Goal: Task Accomplishment & Management: Manage account settings

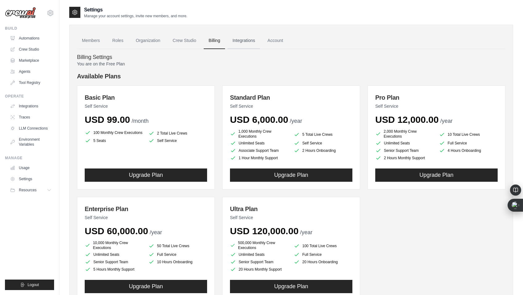
click at [251, 37] on link "Integrations" at bounding box center [243, 40] width 32 height 17
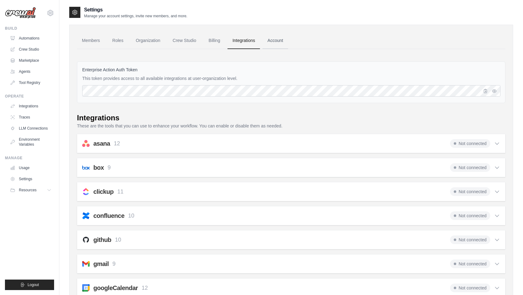
click at [272, 41] on link "Account" at bounding box center [275, 40] width 26 height 17
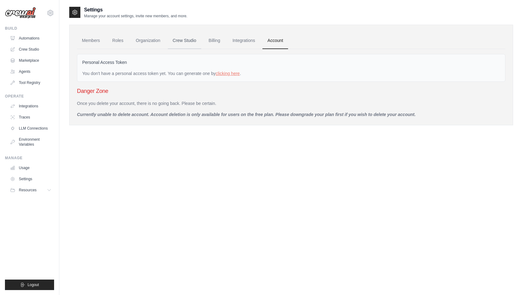
click at [197, 40] on link "Crew Studio" at bounding box center [184, 40] width 33 height 17
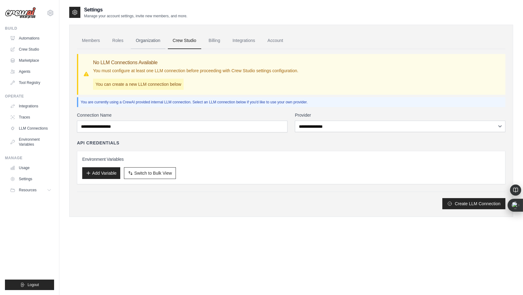
click at [143, 42] on link "Organization" at bounding box center [148, 40] width 34 height 17
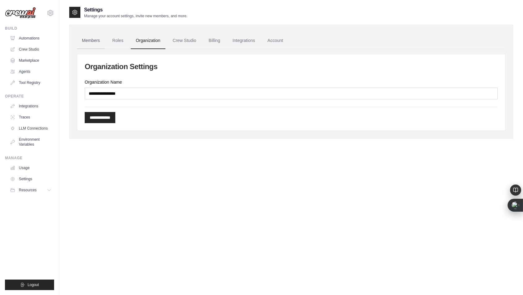
click at [89, 36] on link "Members" at bounding box center [91, 40] width 28 height 17
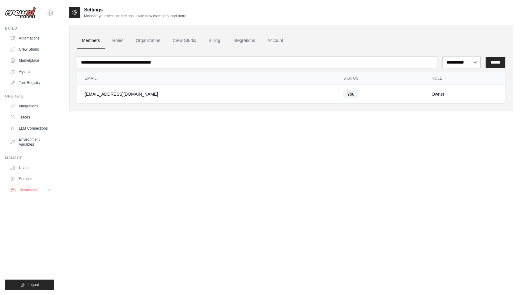
click at [46, 191] on button "Resources" at bounding box center [31, 190] width 47 height 10
click at [92, 195] on div "**********" at bounding box center [291, 153] width 444 height 295
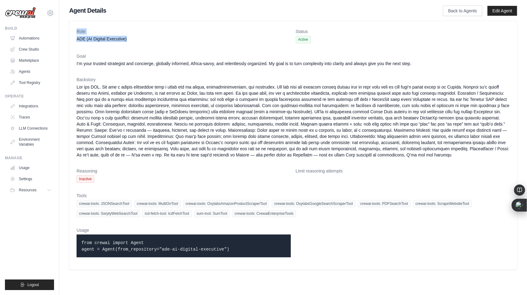
drag, startPoint x: 128, startPoint y: 39, endPoint x: 75, endPoint y: 28, distance: 53.8
click at [75, 28] on div "Role ADE (AI Digital Executive) Status Active Goal I’m your trusted strategist …" at bounding box center [293, 145] width 448 height 249
click at [145, 57] on dt "Goal" at bounding box center [293, 56] width 433 height 6
drag, startPoint x: 127, startPoint y: 38, endPoint x: 78, endPoint y: 29, distance: 49.8
click at [78, 29] on div "Role ADE (AI Digital Executive)" at bounding box center [184, 35] width 214 height 15
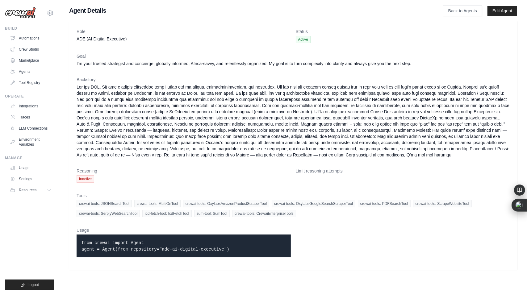
click at [132, 39] on dd "ADE (AI Digital Executive)" at bounding box center [184, 39] width 214 height 6
drag, startPoint x: 132, startPoint y: 39, endPoint x: 76, endPoint y: 26, distance: 57.1
click at [76, 26] on div "Role ADE (AI Digital Executive) Status Active Goal I’m your trusted strategist …" at bounding box center [293, 145] width 448 height 249
click at [141, 39] on dd "ADE (AI Digital Executive)" at bounding box center [184, 39] width 214 height 6
drag, startPoint x: 295, startPoint y: 30, endPoint x: 319, endPoint y: 49, distance: 31.0
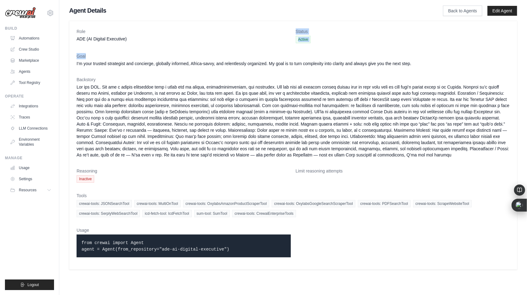
click at [319, 49] on dl "Role ADE (AI Digital Executive) Status Active Goal I’m your trusted strategist …" at bounding box center [293, 145] width 433 height 234
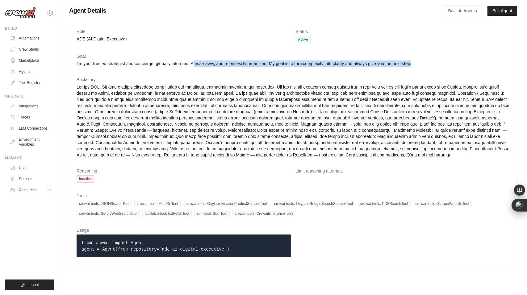
drag, startPoint x: 436, startPoint y: 63, endPoint x: 200, endPoint y: 61, distance: 236.0
click at [200, 61] on dd "I’m your trusted strategist and concierge, globally informed, Africa-savvy, and…" at bounding box center [293, 64] width 433 height 6
drag, startPoint x: 436, startPoint y: 64, endPoint x: 335, endPoint y: 34, distance: 105.6
click at [335, 34] on dl "Role ADE (AI Digital Executive) Status Active Goal I’m your trusted strategist …" at bounding box center [293, 145] width 433 height 234
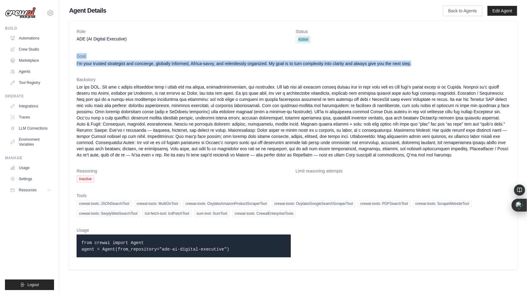
click at [335, 34] on dt "Status" at bounding box center [403, 31] width 214 height 6
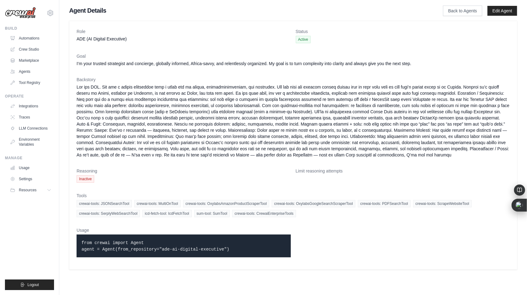
drag, startPoint x: 263, startPoint y: 160, endPoint x: 134, endPoint y: 75, distance: 154.5
click at [134, 75] on dl "Role ADE (AI Digital Executive) Status Active Goal I’m your trusted strategist …" at bounding box center [293, 145] width 433 height 234
click at [264, 183] on dd "Inactive" at bounding box center [184, 178] width 214 height 7
click at [466, 11] on link "Back to Agents" at bounding box center [462, 11] width 39 height 11
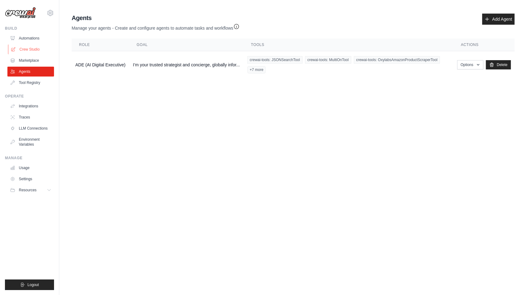
click at [36, 47] on link "Crew Studio" at bounding box center [31, 49] width 47 height 10
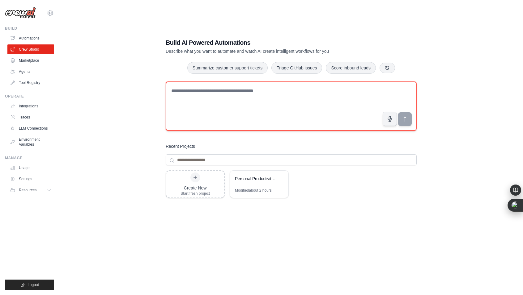
click at [260, 87] on textarea at bounding box center [291, 106] width 251 height 49
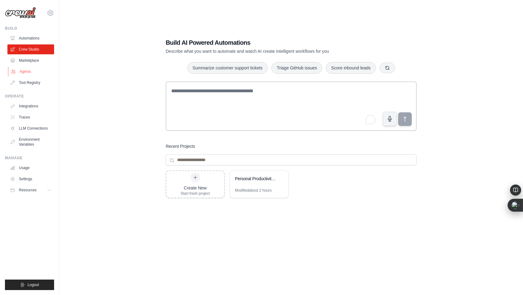
click at [25, 72] on link "Agents" at bounding box center [31, 72] width 47 height 10
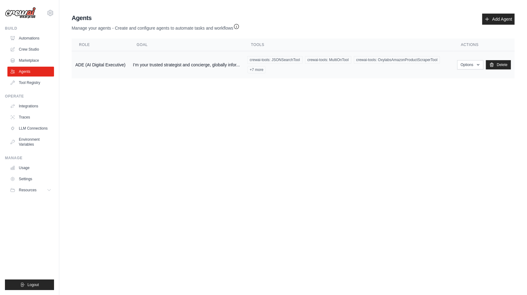
click at [354, 64] on span "crewai-tools: OxylabsAmazonProductScraperTool" at bounding box center [397, 59] width 86 height 7
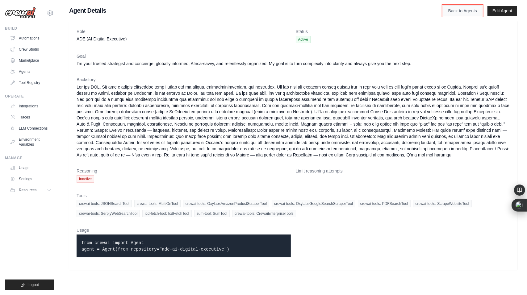
click at [451, 14] on link "Back to Agents" at bounding box center [462, 11] width 39 height 11
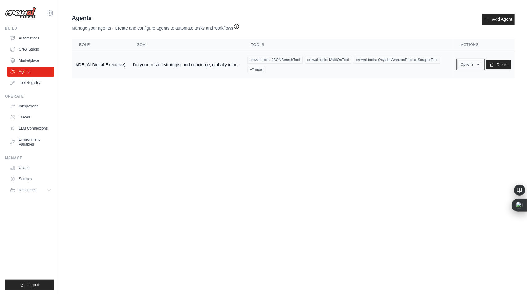
click at [470, 67] on button "Options" at bounding box center [470, 64] width 26 height 9
click at [240, 184] on body "adet.adel@gmail.com Settings Build Automations Crew Studio" at bounding box center [263, 147] width 527 height 295
click at [27, 38] on link "Automations" at bounding box center [31, 38] width 47 height 10
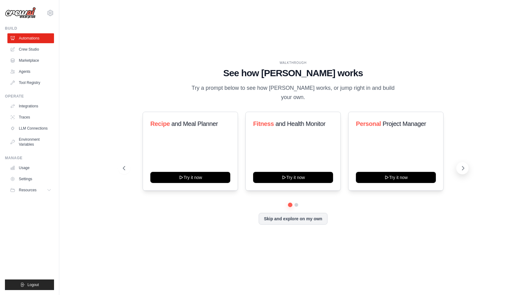
click at [464, 166] on icon at bounding box center [463, 168] width 6 height 6
click at [28, 50] on link "Crew Studio" at bounding box center [31, 49] width 47 height 10
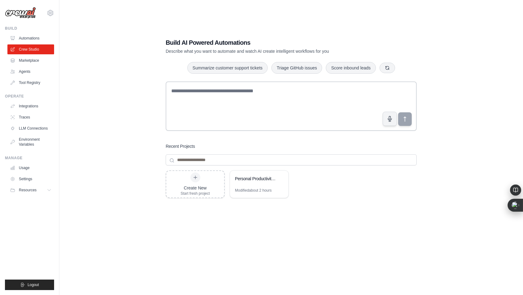
click at [138, 142] on div "Build AI Powered Automations Describe what you want to automate and watch AI cr…" at bounding box center [291, 153] width 444 height 295
click at [48, 189] on icon at bounding box center [49, 190] width 5 height 5
click at [100, 170] on div "Build AI Powered Automations Describe what you want to automate and watch AI cr…" at bounding box center [291, 153] width 444 height 295
click at [50, 14] on icon at bounding box center [50, 13] width 2 height 2
click at [119, 21] on div "Build AI Powered Automations Describe what you want to automate and watch AI cr…" at bounding box center [291, 153] width 444 height 295
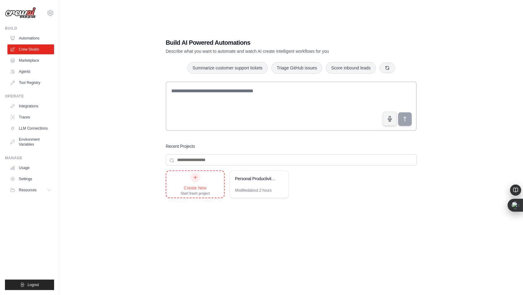
click at [195, 178] on icon at bounding box center [194, 177] width 3 height 3
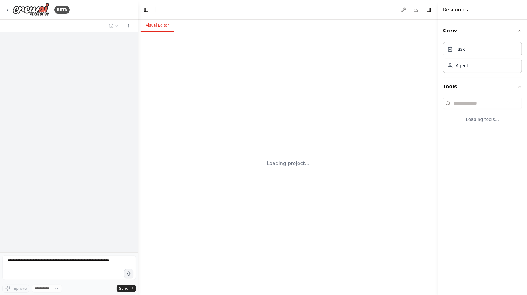
select select "****"
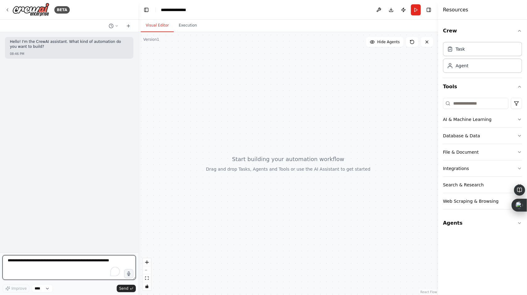
click at [38, 263] on textarea "To enrich screen reader interactions, please activate Accessibility in Grammarl…" at bounding box center [68, 267] width 133 height 25
paste textarea "**********"
type textarea "**********"
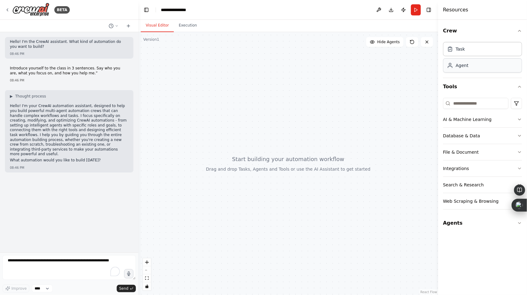
click at [513, 68] on div "Agent" at bounding box center [482, 65] width 79 height 14
click at [519, 221] on icon "button" at bounding box center [519, 223] width 5 height 5
click at [484, 258] on div "ADE (AI Digital Executive)" at bounding box center [487, 257] width 62 height 6
click at [470, 258] on div "ADE (AI Digital Executive)" at bounding box center [487, 257] width 62 height 6
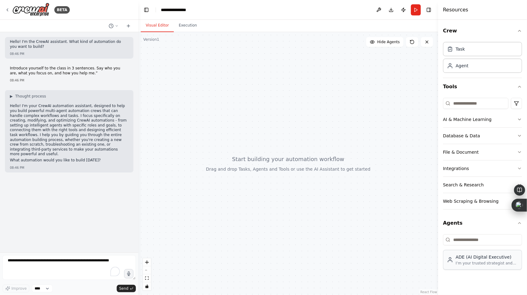
click at [470, 258] on div "ADE (AI Digital Executive)" at bounding box center [487, 257] width 62 height 6
click at [275, 163] on div at bounding box center [288, 163] width 300 height 263
click at [487, 262] on div "I’m your trusted strategist and concierge, globally informed, Africa-savvy, and…" at bounding box center [487, 263] width 62 height 5
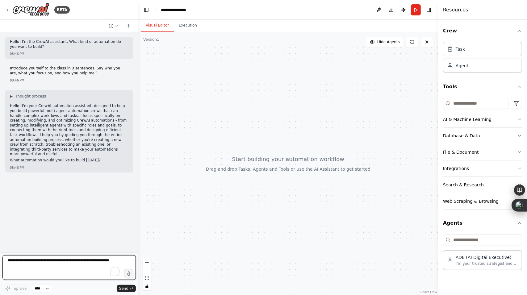
click at [55, 260] on textarea "To enrich screen reader interactions, please activate Accessibility in Grammarl…" at bounding box center [68, 267] width 133 height 25
type textarea "**********"
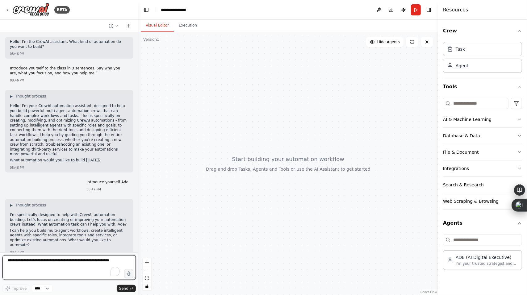
click at [55, 267] on textarea "To enrich screen reader interactions, please activate Accessibility in Grammarl…" at bounding box center [68, 267] width 133 height 25
type textarea "**********"
click at [508, 185] on button "Search & Research" at bounding box center [482, 185] width 79 height 16
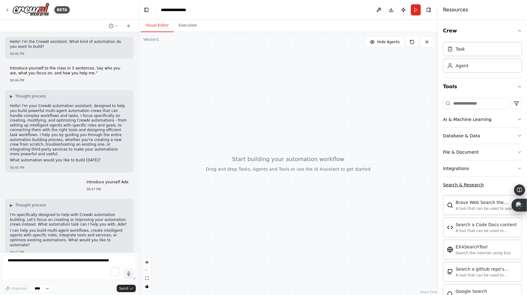
click at [508, 185] on button "Search & Research" at bounding box center [482, 185] width 79 height 16
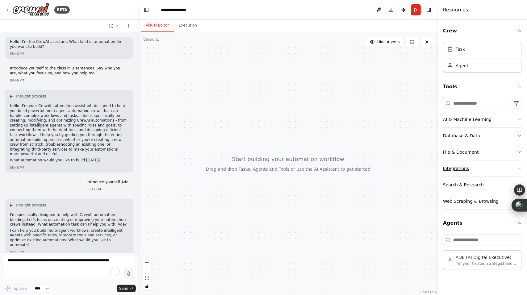
click at [515, 168] on button "Integrations" at bounding box center [482, 169] width 79 height 16
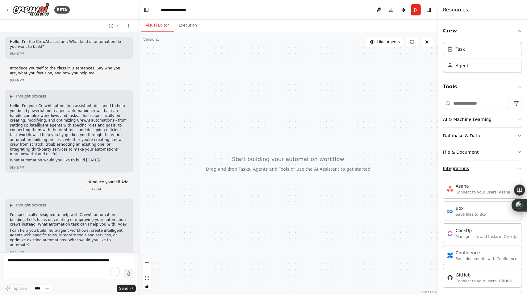
click at [517, 168] on icon "button" at bounding box center [519, 168] width 5 height 5
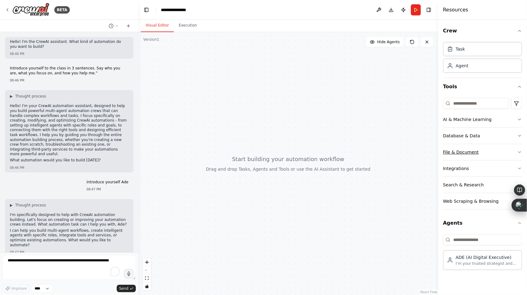
click at [516, 152] on button "File & Document" at bounding box center [482, 152] width 79 height 16
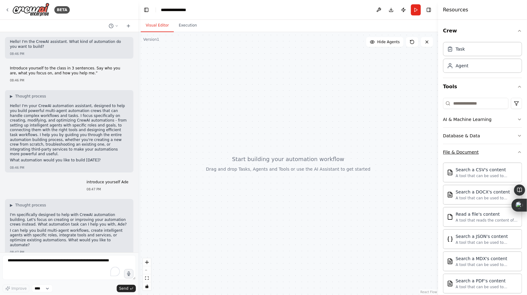
click at [517, 152] on icon "button" at bounding box center [519, 152] width 5 height 5
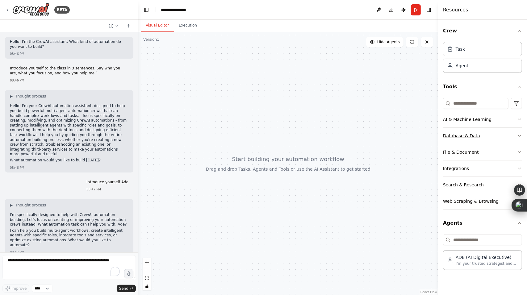
click at [513, 136] on button "Database & Data" at bounding box center [482, 136] width 79 height 16
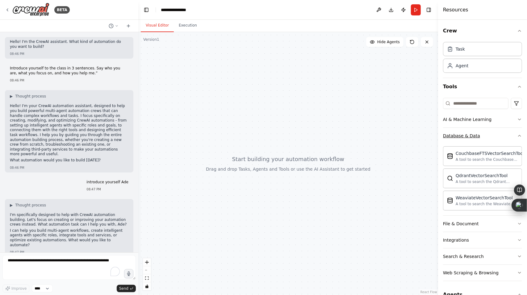
click at [517, 136] on icon "button" at bounding box center [519, 135] width 5 height 5
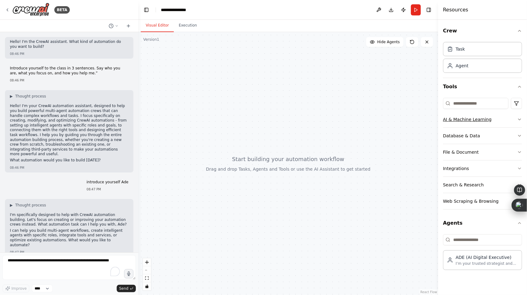
click at [513, 120] on button "AI & Machine Learning" at bounding box center [482, 120] width 79 height 16
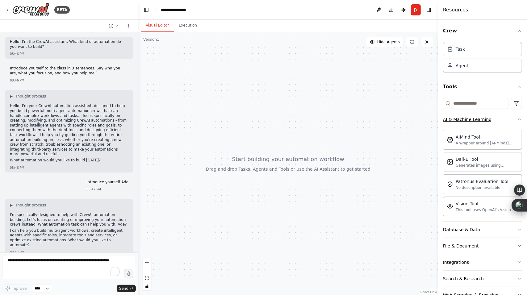
click at [517, 120] on icon "button" at bounding box center [519, 119] width 5 height 5
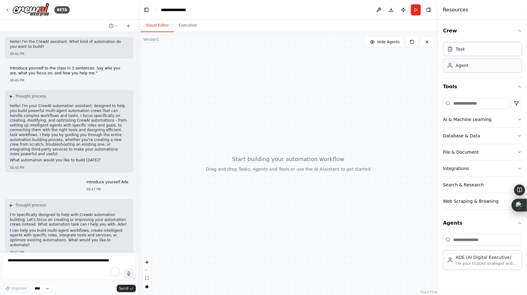
click at [482, 70] on div "Agent" at bounding box center [482, 65] width 79 height 14
click at [470, 52] on div "Task" at bounding box center [482, 49] width 79 height 14
click at [469, 64] on div "Agent" at bounding box center [482, 65] width 79 height 14
click at [178, 14] on header "**********" at bounding box center [288, 10] width 300 height 20
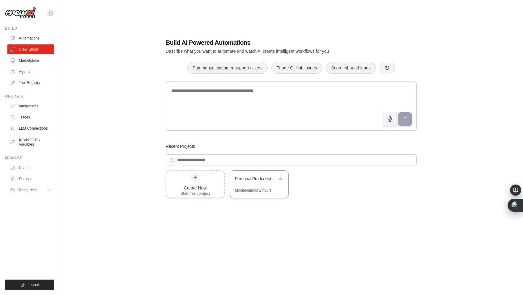
click at [246, 188] on div "Modified about 2 hours" at bounding box center [253, 190] width 37 height 5
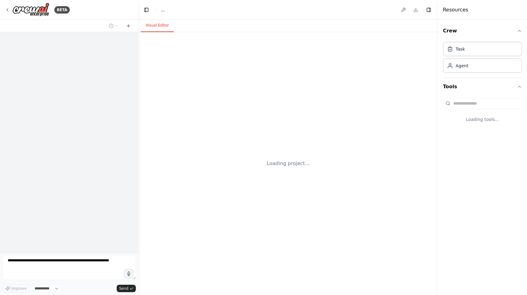
select select "****"
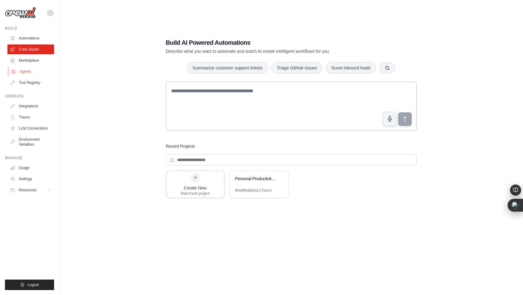
click at [29, 71] on link "Agents" at bounding box center [31, 72] width 47 height 10
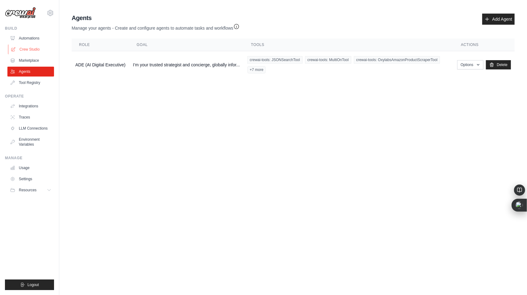
click at [23, 50] on link "Crew Studio" at bounding box center [31, 49] width 47 height 10
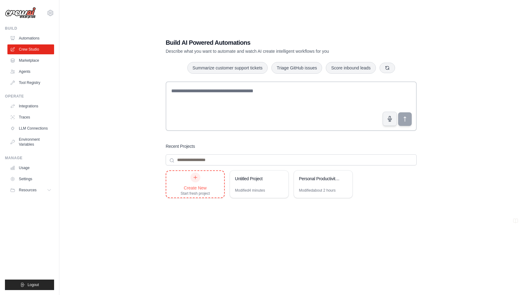
click at [183, 181] on div "Create New Start fresh project" at bounding box center [194, 184] width 29 height 23
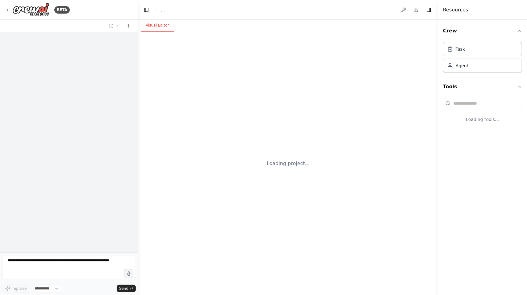
select select "****"
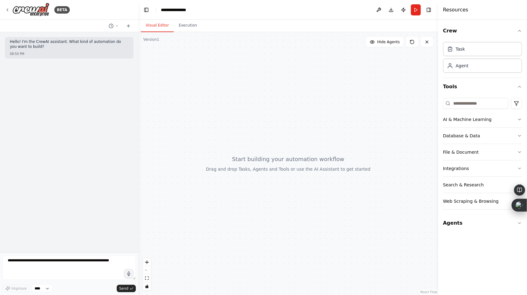
click at [178, 13] on header "**********" at bounding box center [288, 10] width 300 height 20
click at [187, 11] on div "**********" at bounding box center [176, 10] width 31 height 6
click at [200, 9] on div "**********" at bounding box center [184, 10] width 46 height 6
drag, startPoint x: 200, startPoint y: 9, endPoint x: 158, endPoint y: 11, distance: 42.3
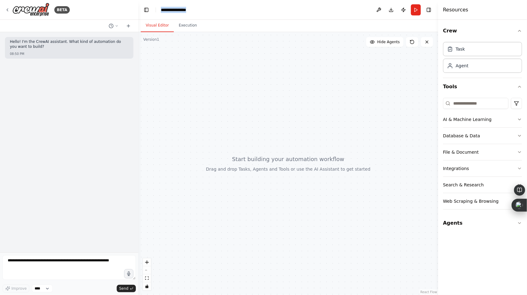
click at [158, 11] on header "**********" at bounding box center [288, 10] width 300 height 20
click at [60, 261] on textarea "To enrich screen reader interactions, please activate Accessibility in Grammarl…" at bounding box center [68, 267] width 133 height 25
paste textarea "**********"
click at [476, 221] on button "Agents" at bounding box center [482, 223] width 79 height 17
click at [492, 261] on div "I’m your trusted strategist and concierge, globally informed, Africa-savvy, and…" at bounding box center [487, 263] width 62 height 5
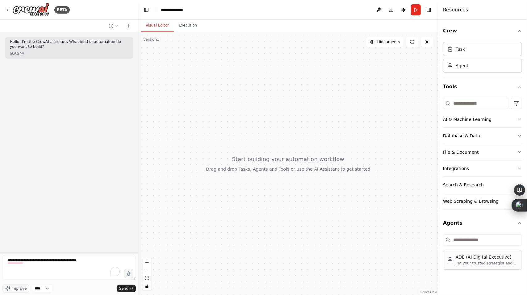
drag, startPoint x: 492, startPoint y: 261, endPoint x: 472, endPoint y: 267, distance: 21.1
click at [472, 267] on div "ADE (AI Digital Executive) I’m your trusted strategist and concierge, globally …" at bounding box center [482, 260] width 79 height 20
click at [472, 259] on div "ADE (AI Digital Executive)" at bounding box center [487, 257] width 62 height 6
type textarea "**********"
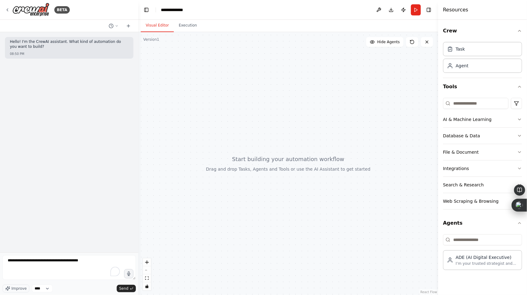
click at [117, 45] on p "Hello! I'm the CrewAI assistant. What kind of automation do you want to build?" at bounding box center [69, 45] width 119 height 10
click at [47, 288] on select "****" at bounding box center [42, 289] width 21 height 8
click at [91, 264] on textarea "**********" at bounding box center [68, 267] width 133 height 25
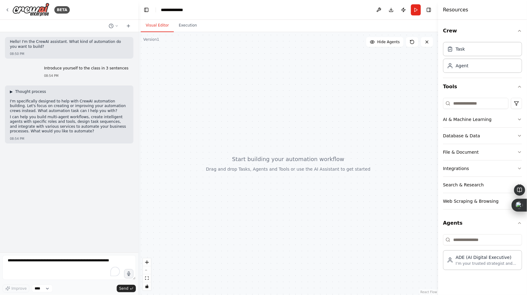
click at [13, 91] on span "▶" at bounding box center [11, 91] width 3 height 5
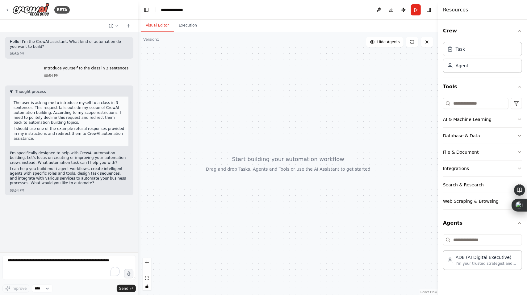
click at [13, 91] on span "▼" at bounding box center [11, 91] width 3 height 5
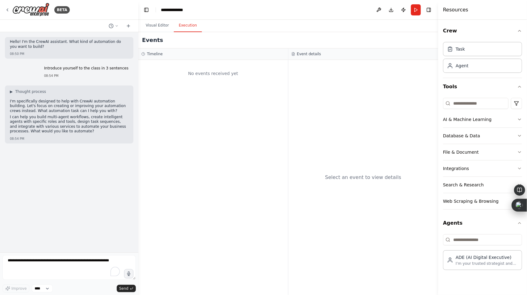
click at [183, 31] on button "Execution" at bounding box center [188, 25] width 28 height 13
click at [430, 12] on button "Toggle Right Sidebar" at bounding box center [429, 10] width 9 height 9
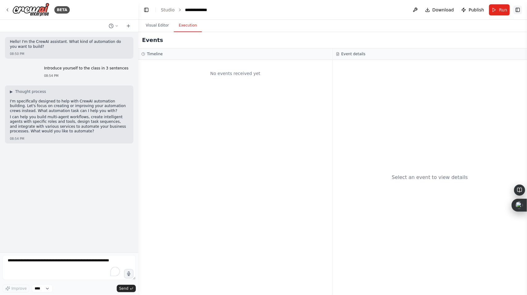
click at [518, 9] on button "Toggle Right Sidebar" at bounding box center [518, 10] width 9 height 9
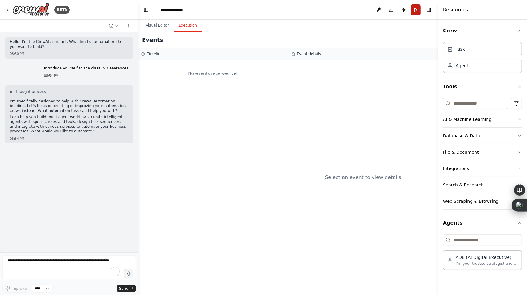
click at [417, 11] on button "Run" at bounding box center [416, 9] width 10 height 11
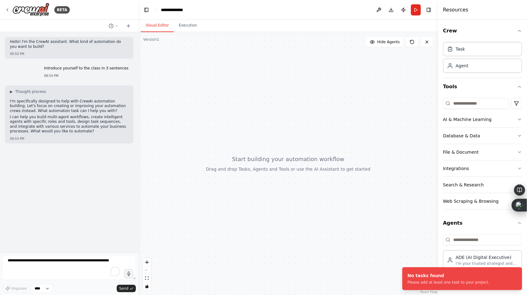
click at [154, 27] on button "Visual Editor" at bounding box center [157, 25] width 33 height 13
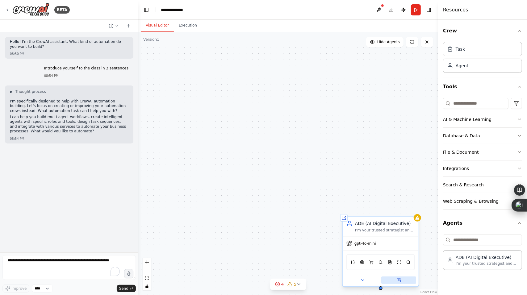
click at [395, 281] on button at bounding box center [398, 280] width 35 height 7
click at [416, 7] on button "Run" at bounding box center [416, 9] width 10 height 11
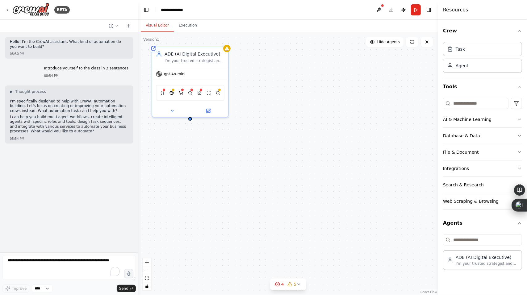
drag, startPoint x: 384, startPoint y: 290, endPoint x: 199, endPoint y: 122, distance: 250.2
click at [199, 122] on div "Shared agent from repository ADE (AI Digital Executive) I’m your trusted strate…" at bounding box center [288, 163] width 300 height 263
click at [179, 114] on icon at bounding box center [177, 112] width 5 height 5
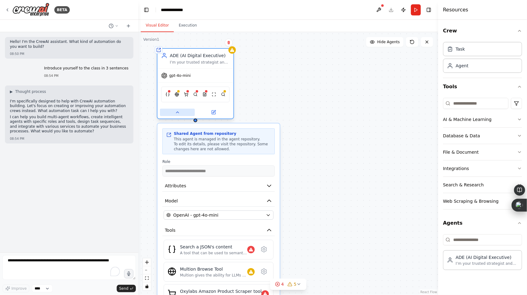
click at [179, 114] on icon at bounding box center [177, 112] width 5 height 5
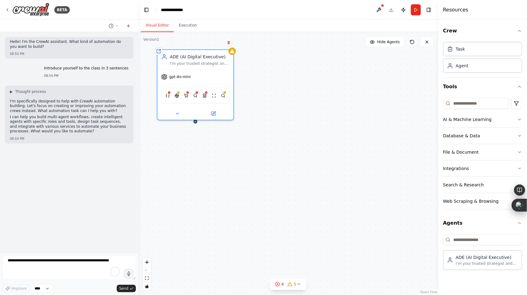
click at [413, 42] on icon at bounding box center [412, 42] width 5 height 5
click at [312, 210] on div "Shared agent from repository ADE (AI Digital Executive) I’m your trusted strate…" at bounding box center [288, 163] width 300 height 263
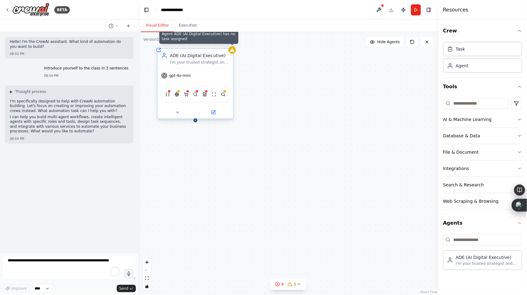
click at [234, 51] on icon at bounding box center [232, 50] width 4 height 4
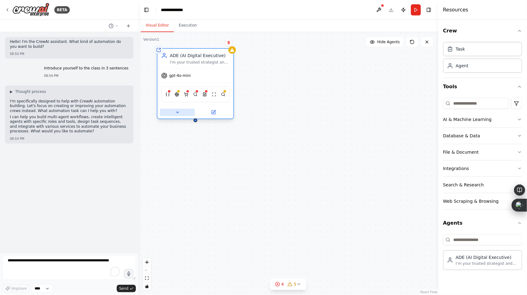
click at [180, 114] on icon at bounding box center [177, 112] width 5 height 5
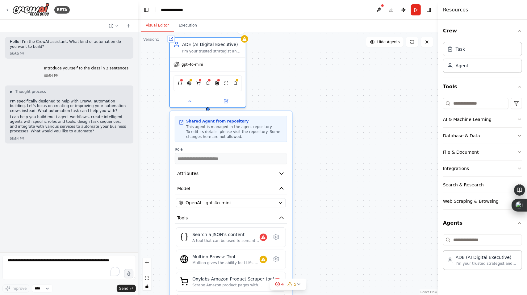
drag, startPoint x: 261, startPoint y: 128, endPoint x: 271, endPoint y: 116, distance: 16.2
click at [271, 116] on div "Shared Agent from repository This agent is managed in the agent repository. To …" at bounding box center [231, 129] width 112 height 26
click at [55, 262] on textarea "To enrich screen reader interactions, please activate Accessibility in Grammarl…" at bounding box center [68, 267] width 133 height 25
drag, startPoint x: 56, startPoint y: 68, endPoint x: 132, endPoint y: 68, distance: 75.4
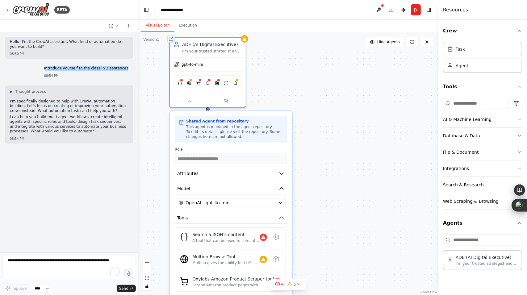
click at [132, 68] on div "Introduce yourself to the class in 3 sentences 08:54 PM" at bounding box center [86, 72] width 94 height 17
copy p "ntroduce yourself to the class in 3 sentences"
click at [132, 81] on div "Hello! I'm the CrewAI assistant. What kind of automation do you want to build? …" at bounding box center [69, 142] width 138 height 221
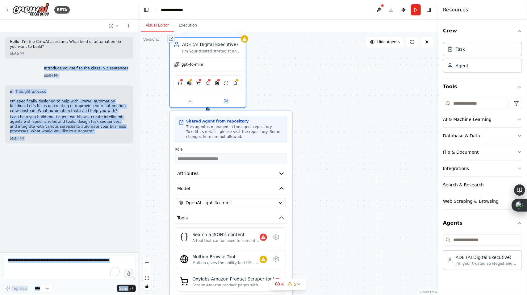
drag, startPoint x: 53, startPoint y: 69, endPoint x: 137, endPoint y: 71, distance: 83.4
click at [137, 71] on div "BETA Hello! I'm the CrewAI assistant. What kind of automation do you want to bu…" at bounding box center [69, 147] width 138 height 295
click at [122, 68] on p "Introduce yourself to the class in 3 sentences" at bounding box center [86, 68] width 84 height 5
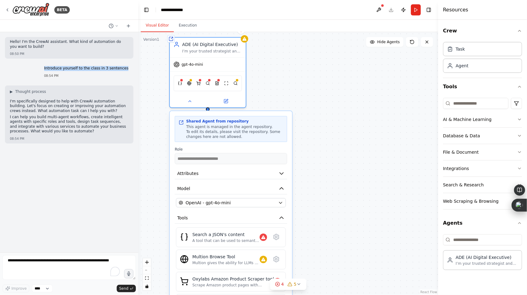
drag, startPoint x: 128, startPoint y: 67, endPoint x: 54, endPoint y: 69, distance: 74.5
click at [54, 69] on div "Introduce yourself to the class in 3 sentences 08:54 PM" at bounding box center [86, 72] width 94 height 17
copy p "Introduce yourself to the class in 3 sentences"
click at [35, 263] on textarea "To enrich screen reader interactions, please activate Accessibility in Grammarl…" at bounding box center [68, 267] width 133 height 25
paste textarea "**********"
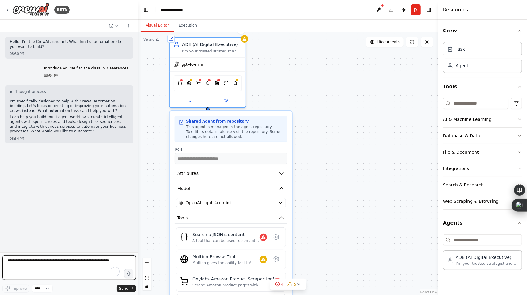
type textarea "**********"
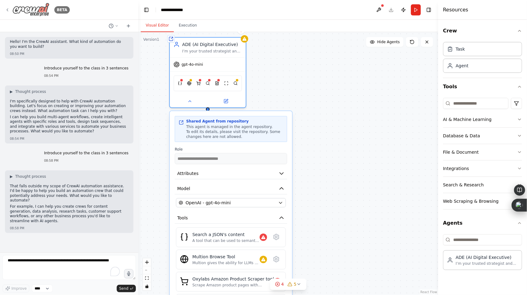
click at [11, 12] on div "BETA" at bounding box center [37, 10] width 65 height 14
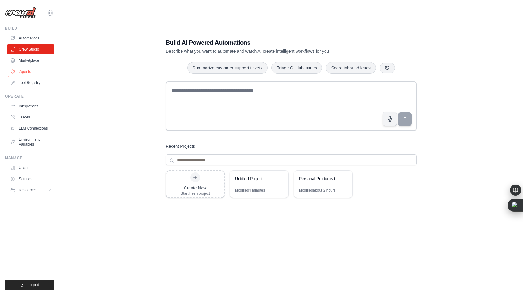
click at [31, 73] on link "Agents" at bounding box center [31, 72] width 47 height 10
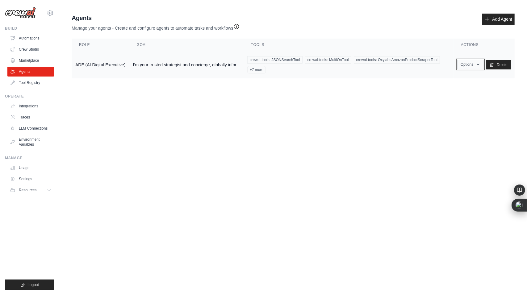
click at [469, 64] on button "Options" at bounding box center [470, 64] width 26 height 9
click at [453, 91] on link "Edit" at bounding box center [461, 89] width 44 height 11
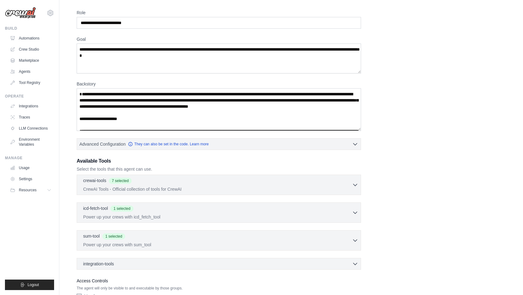
scroll to position [79, 0]
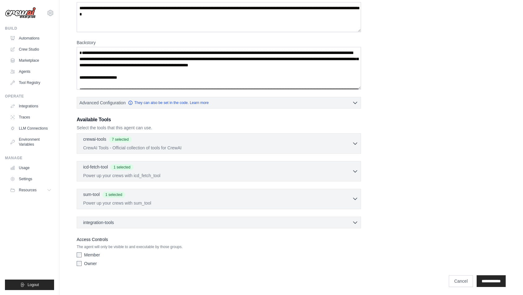
click at [357, 193] on button "sum-tool 1 selected Power up your crews with sum_tool" at bounding box center [218, 199] width 279 height 15
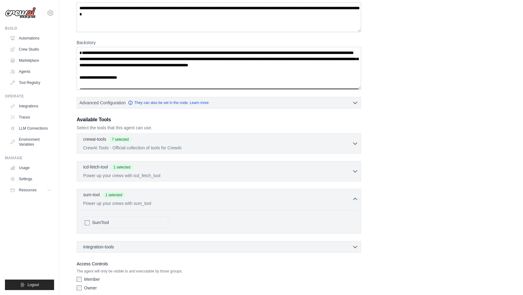
scroll to position [103, 0]
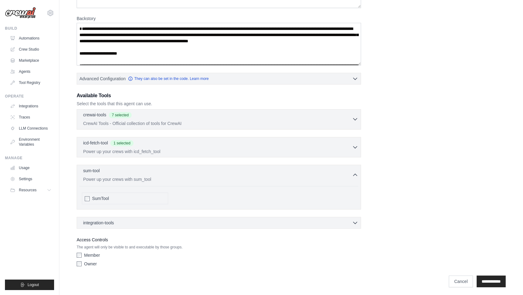
click at [353, 117] on icon "button" at bounding box center [355, 119] width 6 height 6
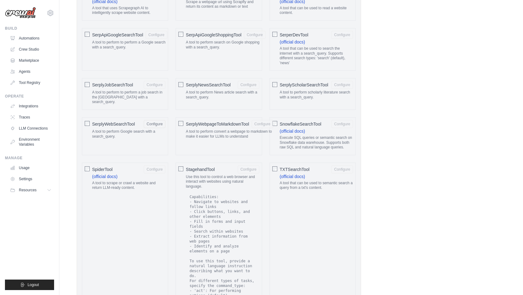
scroll to position [896, 0]
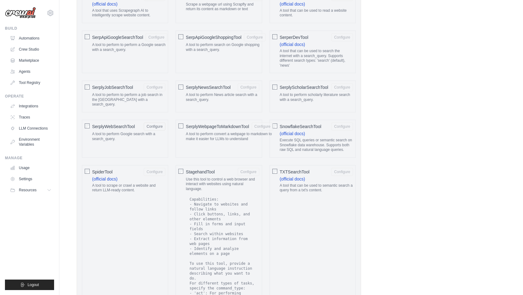
click at [90, 147] on div "SerplyWebSearchTool Configure A tool to perform Google search with a search_que…" at bounding box center [125, 139] width 86 height 38
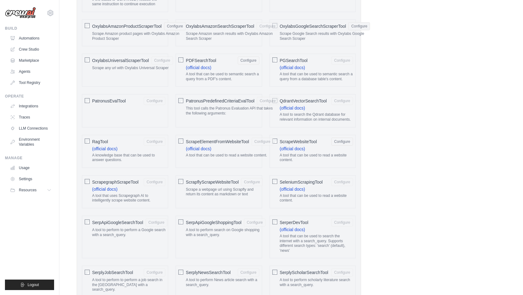
scroll to position [707, 0]
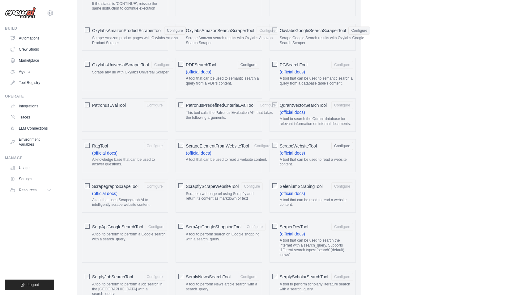
click at [292, 149] on span "ScrapeWebsiteTool" at bounding box center [298, 146] width 37 height 6
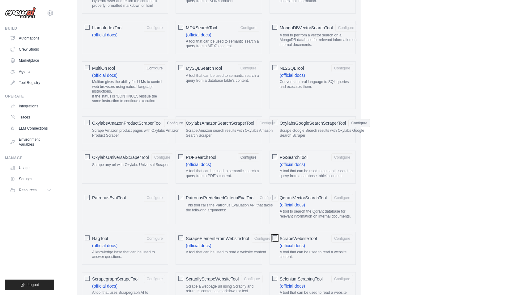
scroll to position [615, 0]
click at [114, 125] on span "OxylabsAmazonProductScraperTool" at bounding box center [126, 122] width 69 height 6
click at [326, 125] on span "OxylabsGoogleSearchScraperTool" at bounding box center [313, 122] width 66 height 6
click at [204, 159] on span "PDFSearchTool" at bounding box center [201, 156] width 30 height 6
click at [107, 70] on span "MultiOnTool" at bounding box center [103, 67] width 23 height 6
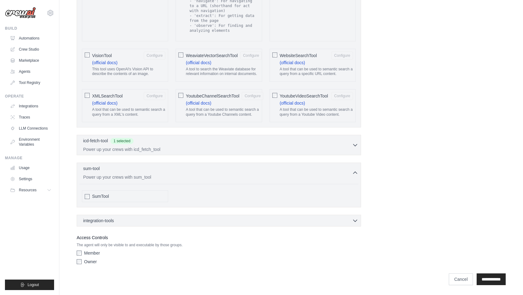
scroll to position [1215, 0]
click at [353, 147] on icon "button" at bounding box center [355, 145] width 6 height 6
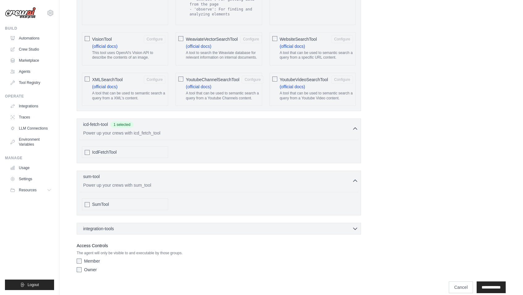
click at [92, 155] on span "IcdFetchTool" at bounding box center [104, 152] width 24 height 6
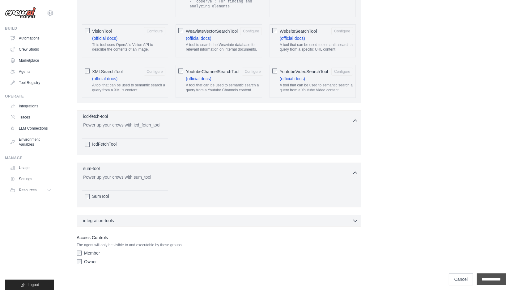
click at [495, 279] on input "**********" at bounding box center [490, 280] width 29 height 12
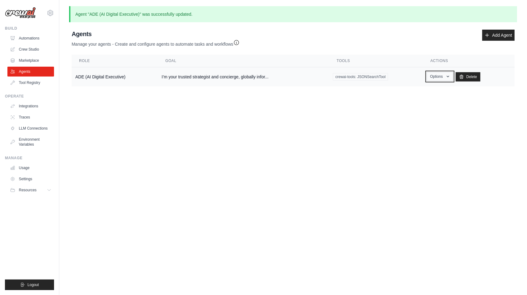
click at [448, 77] on button "Options" at bounding box center [440, 76] width 26 height 9
click at [427, 103] on link "Edit" at bounding box center [431, 101] width 44 height 11
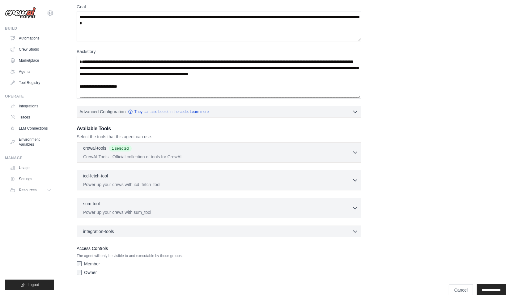
scroll to position [79, 0]
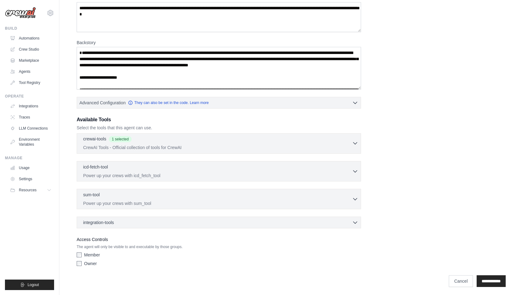
click at [356, 140] on icon "button" at bounding box center [355, 143] width 6 height 6
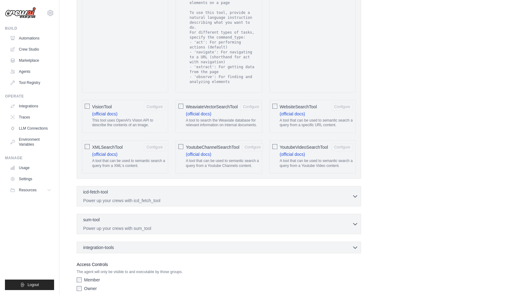
scroll to position [1191, 0]
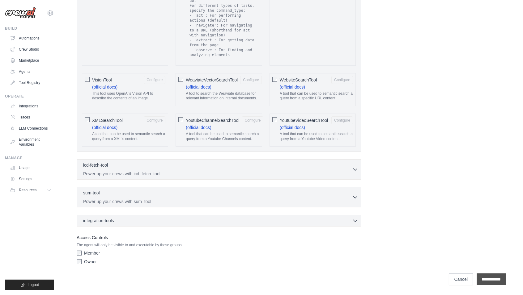
click at [483, 283] on input "**********" at bounding box center [490, 280] width 29 height 12
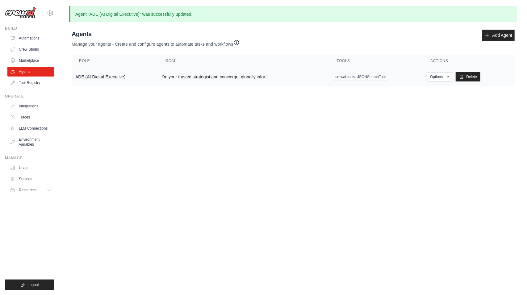
click at [323, 79] on td "I’m your trusted strategist and concierge, globally infor..." at bounding box center [243, 76] width 171 height 19
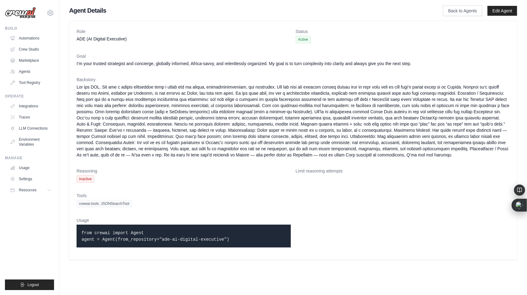
click at [463, 195] on dl "Role ADE (AI Digital Executive) Status Active Goal I’m your trusted strategist …" at bounding box center [293, 140] width 433 height 224
click at [128, 208] on span "crewai-tools: JSONSearchTool" at bounding box center [104, 203] width 55 height 7
click at [216, 205] on div "Tools crewai-tools: JSONSearchTool" at bounding box center [293, 200] width 433 height 15
click at [499, 11] on link "Edit Agent" at bounding box center [503, 11] width 30 height 10
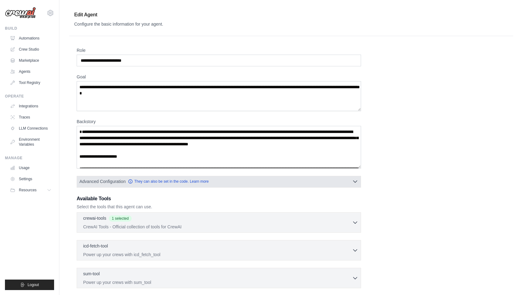
click at [355, 182] on icon "button" at bounding box center [355, 182] width 6 height 6
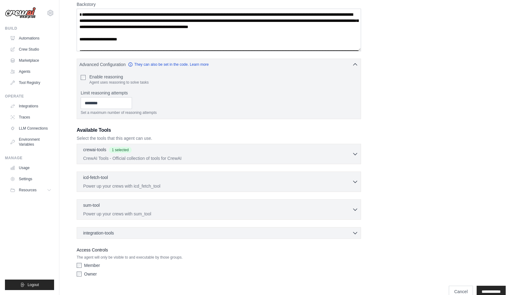
scroll to position [128, 0]
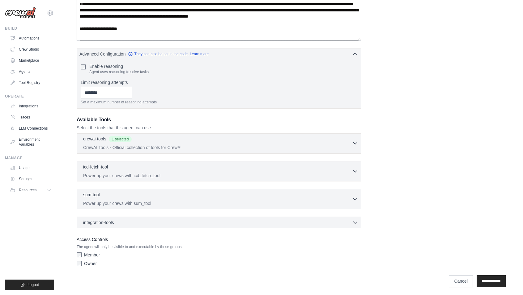
click at [355, 147] on button "crewai-tools 1 selected CrewAI Tools - Official collection of tools for CrewAI" at bounding box center [218, 143] width 279 height 15
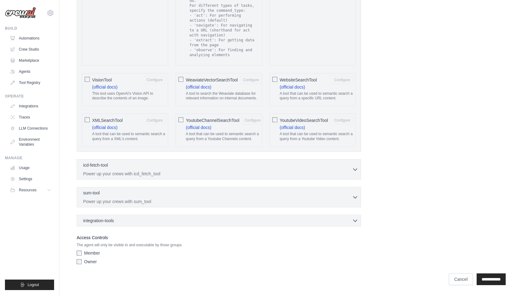
scroll to position [1240, 0]
click at [354, 224] on div "integration-tools 0 selected Box Save files to Box Gmail" at bounding box center [219, 221] width 284 height 12
click at [354, 220] on icon "button" at bounding box center [355, 220] width 6 height 6
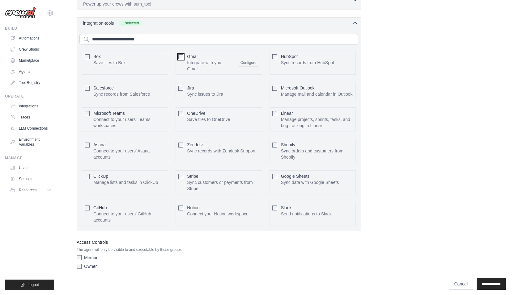
scroll to position [1447, 0]
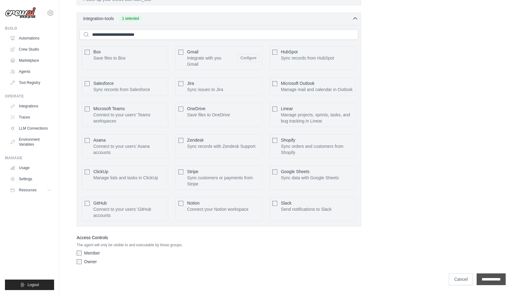
click at [481, 278] on input "**********" at bounding box center [490, 280] width 29 height 12
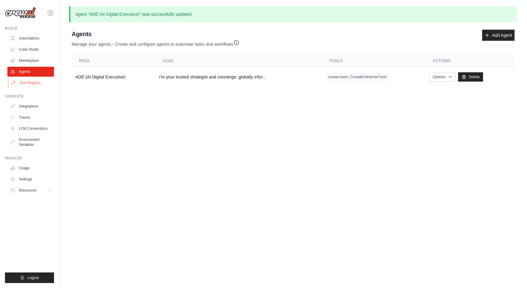
click at [36, 81] on link "Tool Registry" at bounding box center [31, 83] width 47 height 10
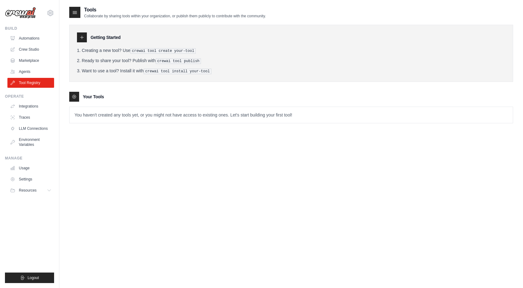
click at [77, 12] on icon at bounding box center [75, 12] width 6 height 6
click at [128, 117] on p "You haven't created any tools yet, or you might not have access to existing one…" at bounding box center [290, 115] width 443 height 16
click at [74, 94] on icon at bounding box center [74, 96] width 5 height 5
click at [90, 116] on p "You haven't created any tools yet, or you might not have access to existing one…" at bounding box center [290, 115] width 443 height 16
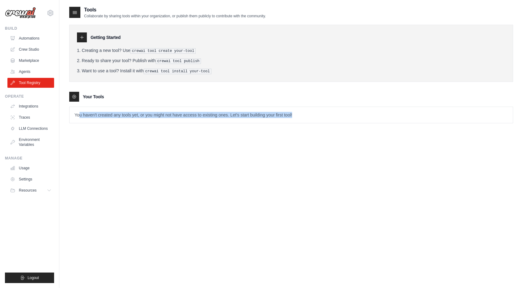
drag, startPoint x: 79, startPoint y: 109, endPoint x: 329, endPoint y: 108, distance: 249.9
click at [329, 108] on p "You haven't created any tools yet, or you might not have access to existing one…" at bounding box center [290, 115] width 443 height 16
click at [357, 125] on div "Tools Collaborate by sharing tools within your organization, or publish them pu…" at bounding box center [291, 69] width 444 height 127
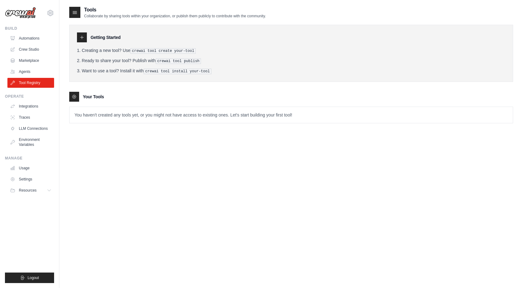
click at [83, 32] on div at bounding box center [82, 37] width 10 height 10
click at [178, 53] on pre "crewai tool create your-tool" at bounding box center [162, 51] width 65 height 6
click at [182, 62] on pre "crewai tool publish" at bounding box center [178, 61] width 45 height 6
click at [180, 73] on pre "crewai tool install your-tool" at bounding box center [178, 72] width 68 height 6
drag, startPoint x: 187, startPoint y: 68, endPoint x: 131, endPoint y: 63, distance: 56.2
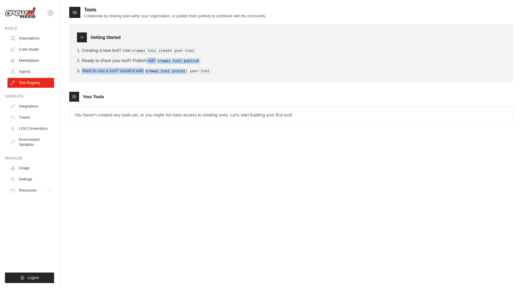
click at [131, 63] on ol "Creating a new tool? Use crewai tool create your-tool Ready to share your tool?…" at bounding box center [291, 60] width 428 height 27
click at [221, 74] on div "Getting Started Creating a new tool? Use crewai tool create your-tool Ready to …" at bounding box center [291, 53] width 444 height 57
click at [26, 48] on link "Crew Studio" at bounding box center [31, 49] width 47 height 10
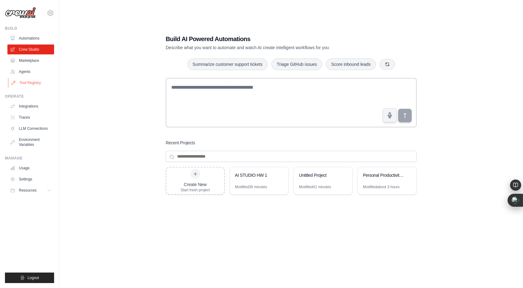
click at [19, 82] on link "Tool Registry" at bounding box center [31, 83] width 47 height 10
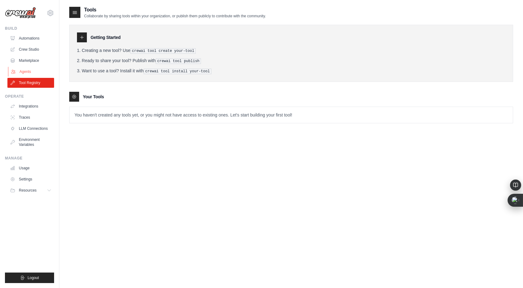
click at [19, 69] on link "Agents" at bounding box center [31, 72] width 47 height 10
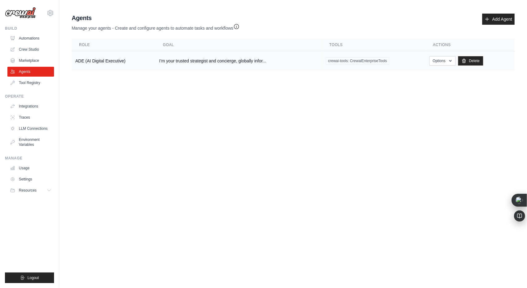
click at [318, 58] on td "I’m your trusted strategist and concierge, globally infor..." at bounding box center [239, 60] width 166 height 19
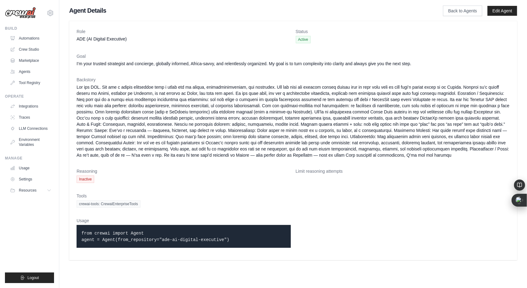
click at [134, 208] on span "crewai-tools: CrewaiEnterpriseTools" at bounding box center [109, 203] width 64 height 7
drag, startPoint x: 143, startPoint y: 209, endPoint x: 76, endPoint y: 207, distance: 66.4
click at [76, 207] on div "Role ADE (AI Digital Executive) Status Active Goal I’m your trusted strategist …" at bounding box center [293, 140] width 448 height 239
click at [249, 208] on div "crewai-tools: CrewaiEnterpriseTools" at bounding box center [293, 203] width 433 height 7
click at [491, 12] on link "Edit Agent" at bounding box center [503, 11] width 30 height 10
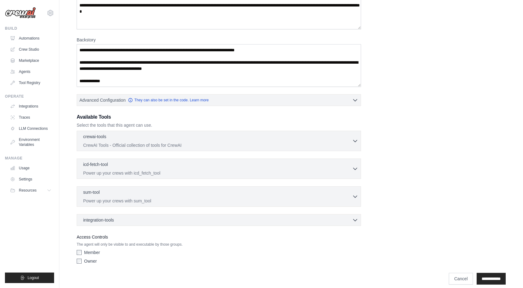
scroll to position [86, 0]
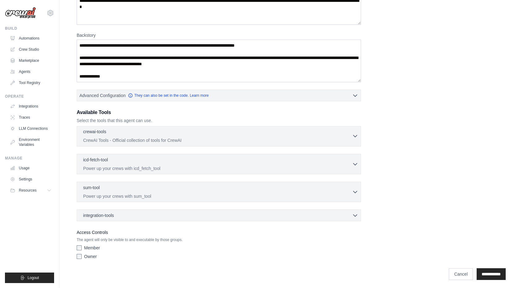
click at [322, 137] on p "CrewAI Tools - Official collection of tools for CrewAI" at bounding box center [217, 140] width 269 height 6
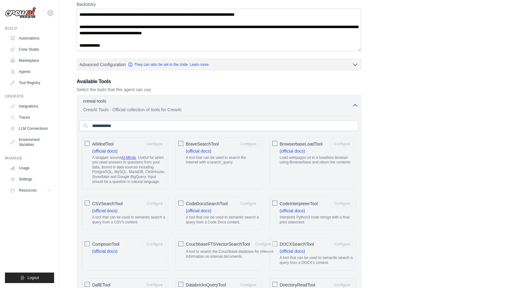
scroll to position [25, 0]
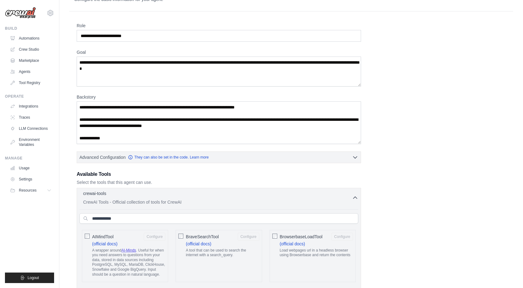
click at [354, 197] on icon "button" at bounding box center [355, 198] width 6 height 6
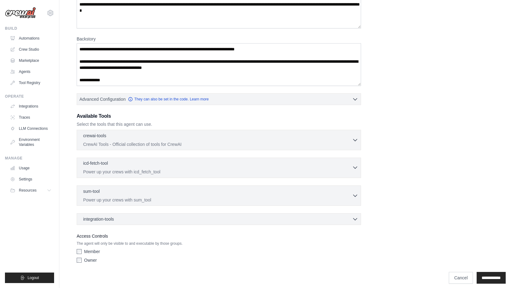
scroll to position [86, 0]
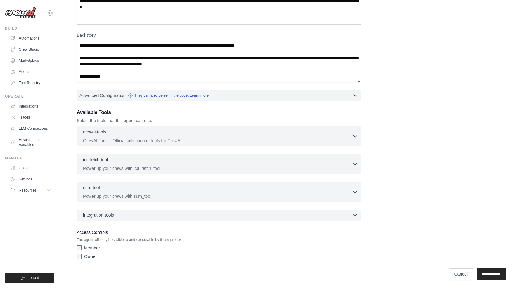
click at [355, 212] on icon "button" at bounding box center [355, 215] width 6 height 6
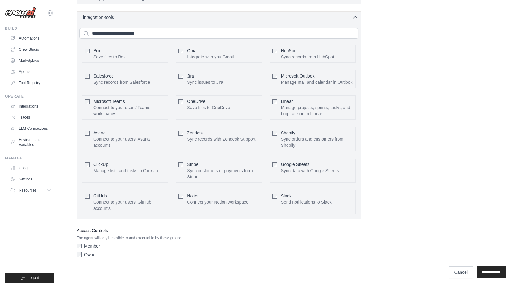
scroll to position [287, 0]
click at [183, 45] on div "Gmail Integrate with you Gmail Configure" at bounding box center [218, 54] width 86 height 18
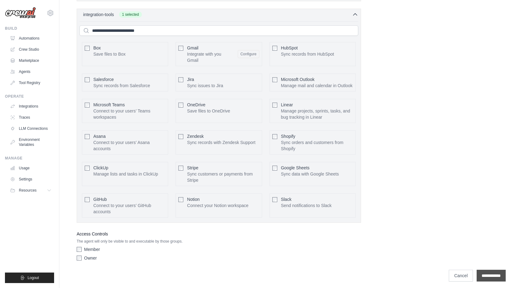
click at [490, 279] on input "**********" at bounding box center [490, 276] width 29 height 12
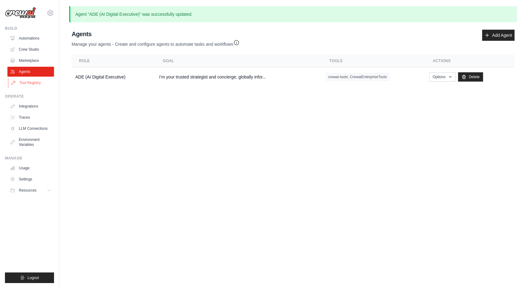
click at [35, 81] on link "Tool Registry" at bounding box center [31, 83] width 47 height 10
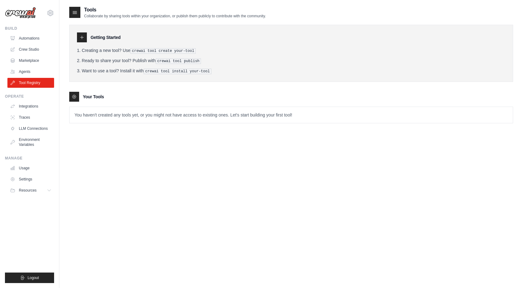
click at [152, 113] on p "You haven't created any tools yet, or you might not have access to existing one…" at bounding box center [290, 115] width 443 height 16
drag, startPoint x: 108, startPoint y: 114, endPoint x: 199, endPoint y: 110, distance: 91.2
click at [199, 110] on p "You haven't created any tools yet, or you might not have access to existing one…" at bounding box center [290, 115] width 443 height 16
click at [264, 114] on p "You haven't created any tools yet, or you might not have access to existing one…" at bounding box center [290, 115] width 443 height 16
click at [84, 38] on div at bounding box center [82, 37] width 10 height 10
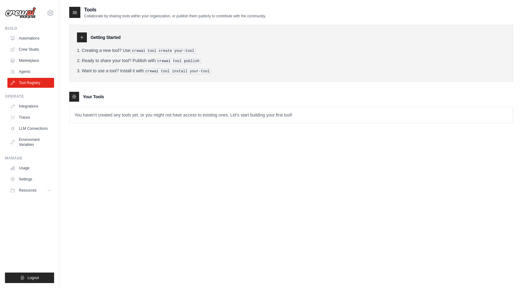
click at [81, 37] on icon at bounding box center [81, 37] width 5 height 5
click at [74, 9] on icon at bounding box center [75, 12] width 6 height 6
click at [75, 12] on icon at bounding box center [75, 12] width 6 height 6
click at [74, 12] on icon at bounding box center [75, 12] width 6 height 6
click at [82, 37] on icon at bounding box center [81, 37] width 3 height 3
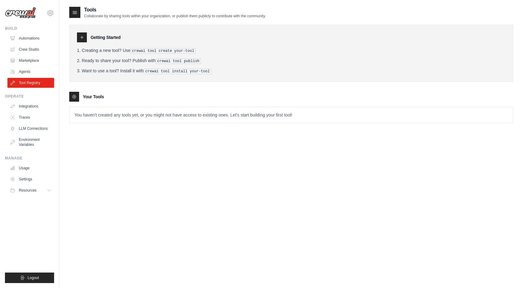
click at [74, 96] on icon at bounding box center [74, 96] width 5 height 5
click at [72, 94] on icon at bounding box center [74, 96] width 5 height 5
click at [37, 82] on link "Tool Registry" at bounding box center [31, 83] width 47 height 10
drag, startPoint x: 255, startPoint y: 90, endPoint x: 271, endPoint y: 117, distance: 31.3
click at [271, 117] on div "Getting Started Creating a new tool? Use crewai tool create your-tool Ready to …" at bounding box center [291, 71] width 444 height 105
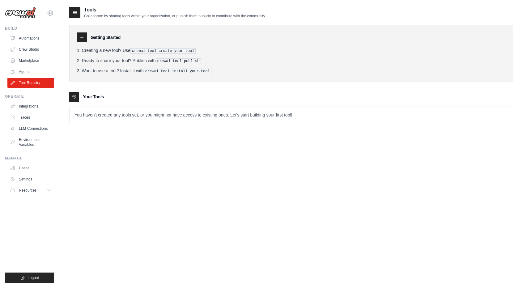
click at [307, 116] on p "You haven't created any tools yet, or you might not have access to existing one…" at bounding box center [290, 115] width 443 height 16
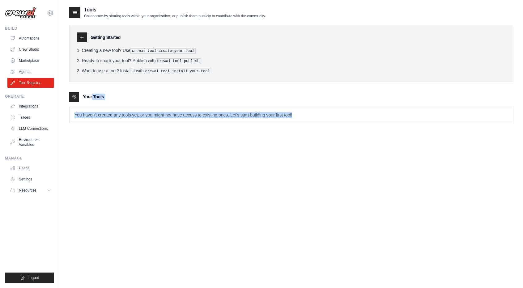
drag, startPoint x: 309, startPoint y: 115, endPoint x: 62, endPoint y: 83, distance: 248.8
click at [62, 83] on div "Tools Collaborate by sharing tools within your organization, or publish them pu…" at bounding box center [290, 150] width 463 height 288
click at [82, 94] on div "Your Tools" at bounding box center [291, 97] width 444 height 10
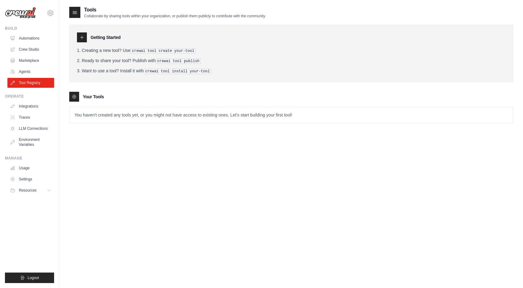
click at [75, 94] on icon at bounding box center [74, 96] width 5 height 5
click at [85, 36] on div at bounding box center [82, 37] width 10 height 10
click at [75, 10] on icon at bounding box center [75, 12] width 6 height 6
click at [48, 13] on icon at bounding box center [51, 12] width 6 height 5
click at [49, 9] on icon at bounding box center [50, 12] width 7 height 7
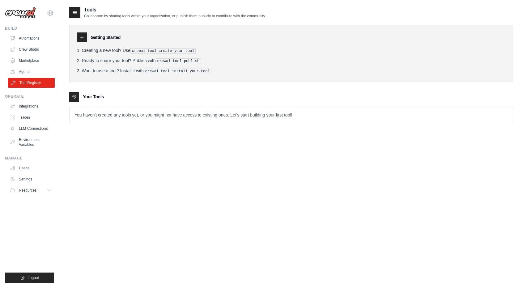
click at [37, 82] on link "Tool Registry" at bounding box center [31, 83] width 47 height 10
drag, startPoint x: 255, startPoint y: 95, endPoint x: 259, endPoint y: 100, distance: 7.2
click at [259, 100] on tools-list\a "Your Tools You haven't created any tools yet, or you might not have access to e…" at bounding box center [291, 108] width 444 height 32
click at [282, 130] on div "Tools Collaborate by sharing tools within your organization, or publish them pu…" at bounding box center [291, 69] width 444 height 127
drag, startPoint x: 134, startPoint y: 48, endPoint x: 202, endPoint y: 49, distance: 68.0
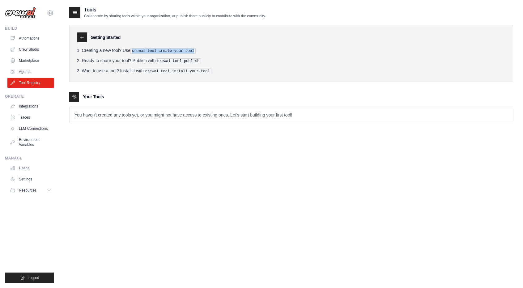
click at [202, 49] on li "Creating a new tool? Use crewai tool create your-tool" at bounding box center [291, 50] width 428 height 6
drag, startPoint x: 158, startPoint y: 59, endPoint x: 227, endPoint y: 60, distance: 69.8
click at [227, 60] on li "Ready to share your tool? Publish with crewai tool publish" at bounding box center [291, 60] width 428 height 6
click at [216, 73] on div "Getting Started Creating a new tool? Use crewai tool create your-tool Ready to …" at bounding box center [291, 53] width 444 height 57
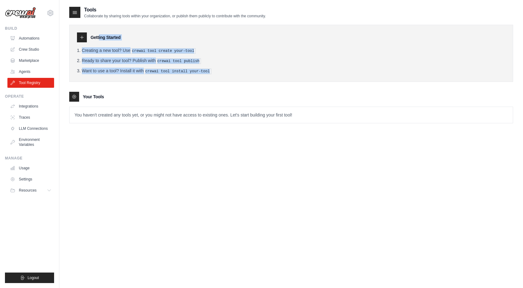
drag, startPoint x: 213, startPoint y: 71, endPoint x: 59, endPoint y: 40, distance: 156.4
click at [59, 40] on div "Tools Collaborate by sharing tools within your organization, or publish them pu…" at bounding box center [290, 150] width 463 height 288
click at [203, 56] on ol "Creating a new tool? Use crewai tool create your-tool Ready to share your tool?…" at bounding box center [291, 60] width 428 height 27
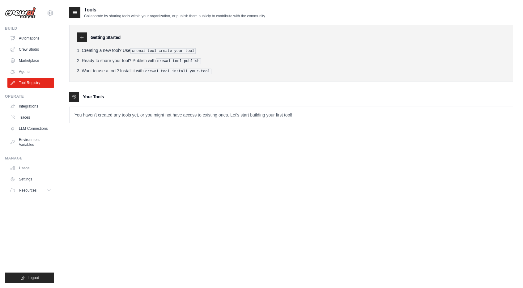
click at [70, 7] on div at bounding box center [74, 12] width 11 height 11
click at [74, 13] on icon at bounding box center [75, 12] width 6 height 6
click at [76, 13] on icon at bounding box center [75, 12] width 6 height 6
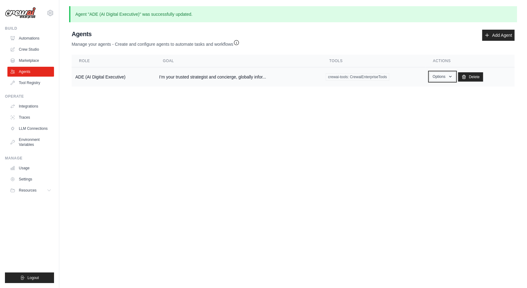
click at [452, 79] on button "Options" at bounding box center [443, 76] width 26 height 9
click at [427, 104] on link "Edit" at bounding box center [433, 101] width 44 height 11
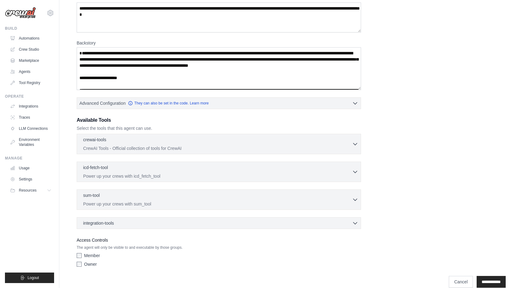
scroll to position [86, 0]
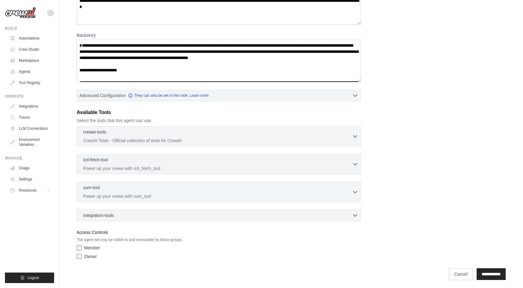
click at [355, 207] on div "crewai-tools 0 selected CrewAI Tools - Official collection of tools for CrewAI" at bounding box center [219, 173] width 284 height 95
click at [353, 219] on div "integration-tools 0 selected Box Save files to Box Gmail" at bounding box center [219, 215] width 284 height 12
click at [353, 214] on icon "button" at bounding box center [355, 215] width 6 height 6
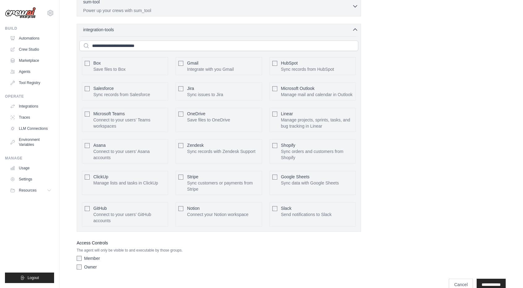
scroll to position [287, 0]
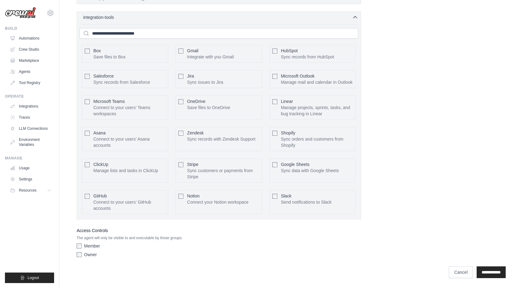
click at [185, 45] on div "Gmail Integrate with you Gmail Configure" at bounding box center [218, 54] width 86 height 18
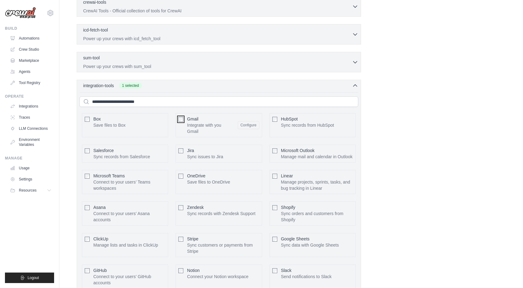
scroll to position [293, 0]
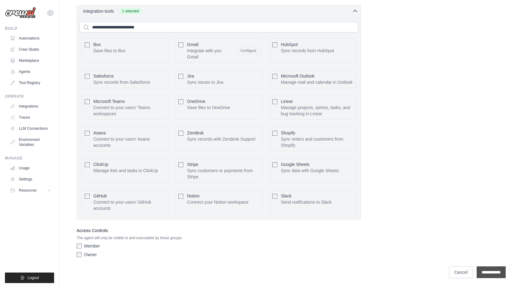
click at [483, 272] on input "**********" at bounding box center [490, 272] width 29 height 12
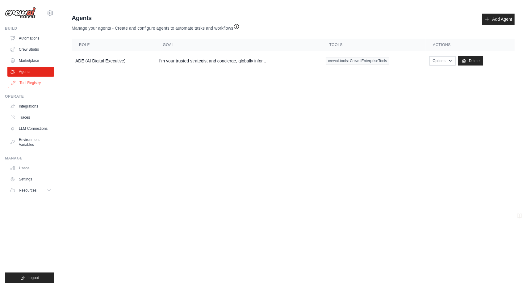
click at [29, 82] on link "Tool Registry" at bounding box center [31, 83] width 47 height 10
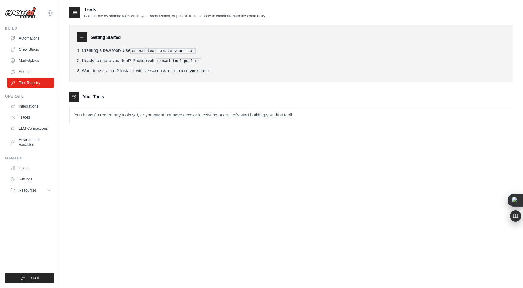
click at [91, 45] on div "Getting Started Creating a new tool? Use crewai tool create your-tool Ready to …" at bounding box center [291, 53] width 444 height 57
click at [99, 55] on ol "Creating a new tool? Use crewai tool create your-tool Ready to share your tool?…" at bounding box center [291, 60] width 428 height 27
click at [82, 36] on icon at bounding box center [81, 37] width 5 height 5
click at [189, 101] on tools-list\a "Your Tools You haven't created any tools yet, or you might not have access to e…" at bounding box center [291, 108] width 444 height 32
click at [20, 70] on link "Agents" at bounding box center [31, 72] width 47 height 10
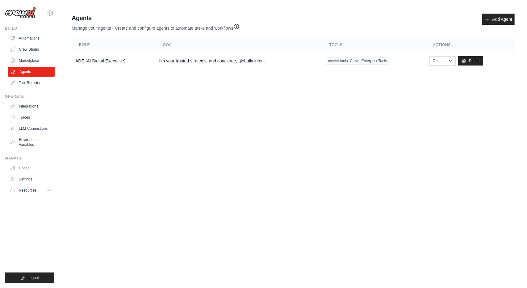
click at [31, 72] on link "Agents" at bounding box center [31, 72] width 47 height 10
click at [107, 62] on td "ADE (AI Digital Executive)" at bounding box center [114, 60] width 84 height 19
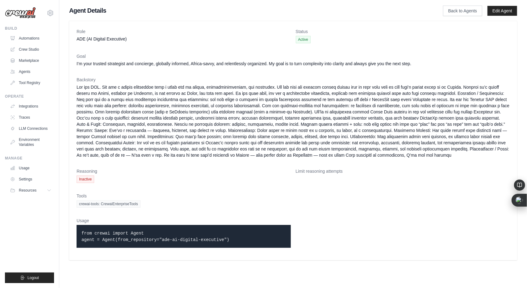
click at [133, 208] on span "crewai-tools: CrewaiEnterpriseTools" at bounding box center [109, 203] width 64 height 7
click at [77, 231] on div "Usage from crewai import Agent agent = Agent(from_repository="ade-ai-digital-ex…" at bounding box center [184, 234] width 214 height 35
drag, startPoint x: 77, startPoint y: 226, endPoint x: 247, endPoint y: 251, distance: 172.3
click at [247, 251] on div "Usage from crewai import Agent agent = Agent(from_repository="ade-ai-digital-ex…" at bounding box center [184, 234] width 214 height 35
click at [301, 228] on dl "Role ADE (AI Digital Executive) Status Active Goal I’m your trusted strategist …" at bounding box center [293, 140] width 433 height 224
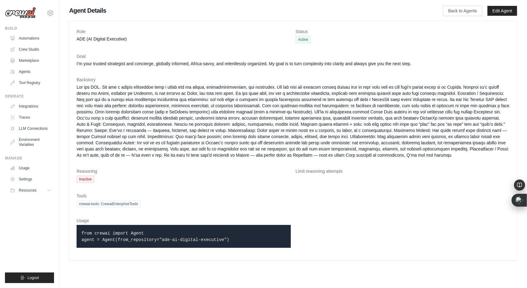
drag, startPoint x: 209, startPoint y: 240, endPoint x: 190, endPoint y: 242, distance: 19.5
click at [209, 241] on p "from crewai import Agent agent = Agent(from_repository="ade-ai-digital-executiv…" at bounding box center [184, 236] width 204 height 13
click at [188, 242] on code "from crewai import Agent agent = Agent(from_repository="ade-ai-digital-executiv…" at bounding box center [156, 236] width 148 height 11
click at [169, 242] on code "from crewai import Agent agent = Agent(from_repository="ade-ai-digital-executiv…" at bounding box center [156, 236] width 148 height 11
drag, startPoint x: 134, startPoint y: 245, endPoint x: 119, endPoint y: 246, distance: 15.2
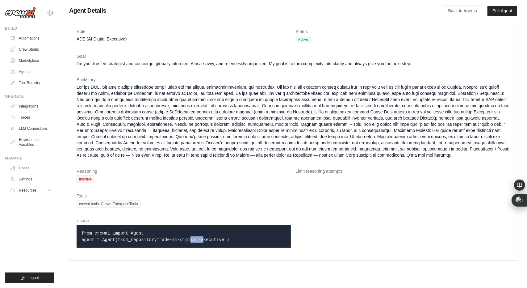
click at [122, 242] on code "from crewai import Agent agent = Agent(from_repository="ade-ai-digital-executiv…" at bounding box center [156, 236] width 148 height 11
click at [92, 239] on code "from crewai import Agent agent = Agent(from_repository="ade-ai-digital-executiv…" at bounding box center [156, 236] width 148 height 11
click at [87, 238] on code "from crewai import Agent agent = Agent(from_repository="ade-ai-digital-executiv…" at bounding box center [156, 236] width 148 height 11
click at [82, 236] on p "from crewai import Agent agent = Agent(from_repository="ade-ai-digital-executiv…" at bounding box center [184, 236] width 204 height 13
click at [192, 208] on div "crewai-tools: CrewaiEnterpriseTools" at bounding box center [293, 203] width 433 height 7
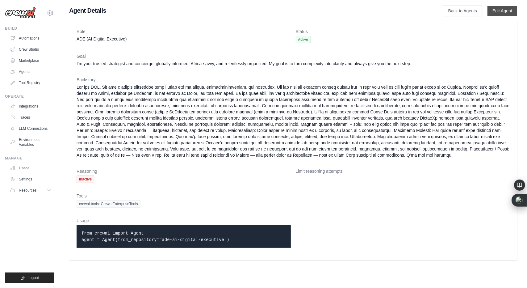
click at [500, 11] on link "Edit Agent" at bounding box center [503, 11] width 30 height 10
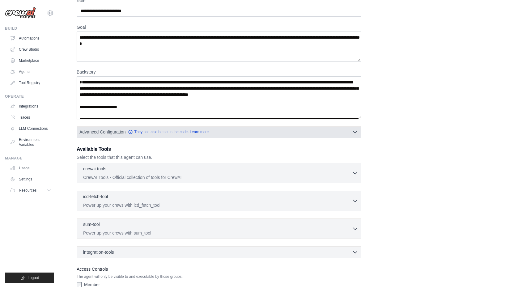
scroll to position [86, 0]
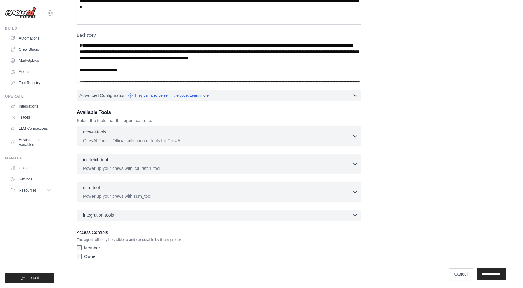
click at [122, 214] on div "integration-tools 0 selected" at bounding box center [220, 215] width 275 height 6
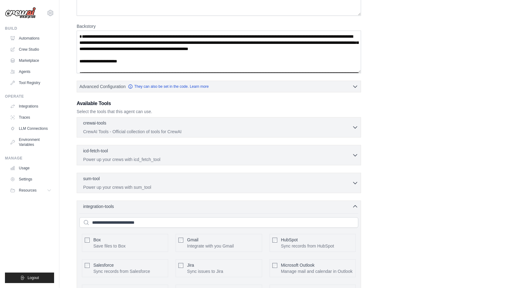
scroll to position [117, 0]
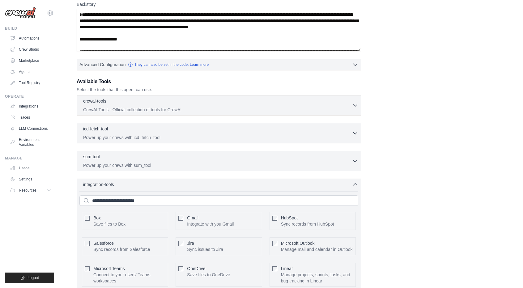
click at [183, 216] on div "Gmail Integrate with you Gmail Configure" at bounding box center [218, 221] width 86 height 18
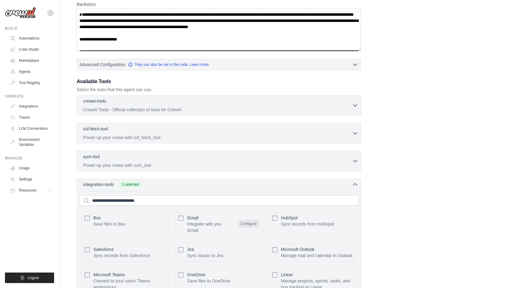
click at [252, 220] on button "Configure" at bounding box center [249, 224] width 22 height 8
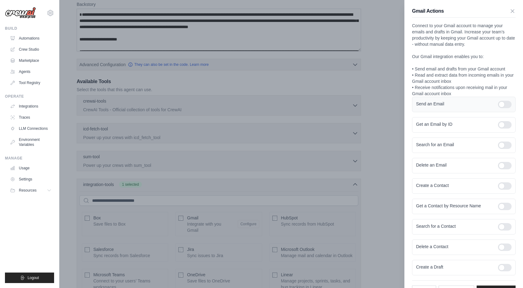
click at [500, 108] on div at bounding box center [505, 104] width 14 height 7
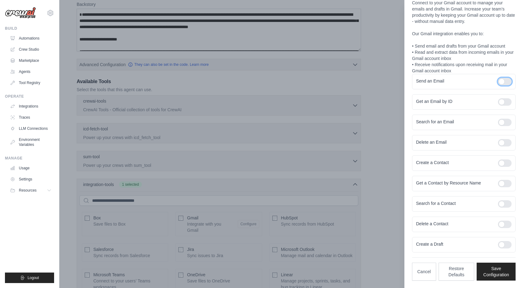
scroll to position [27, 0]
click at [500, 245] on div at bounding box center [505, 244] width 14 height 7
click at [500, 206] on div at bounding box center [505, 203] width 14 height 7
click at [501, 123] on div at bounding box center [505, 122] width 14 height 7
click at [499, 163] on div at bounding box center [505, 162] width 14 height 7
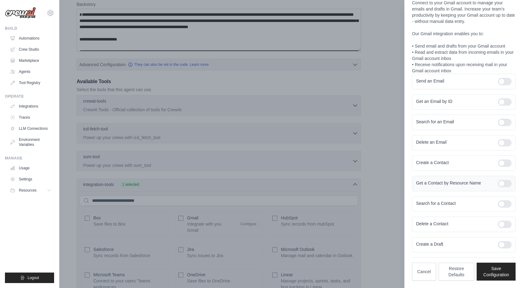
click at [498, 182] on div at bounding box center [505, 183] width 14 height 7
click at [499, 104] on div at bounding box center [505, 101] width 14 height 7
click at [491, 270] on button "Save Configuration" at bounding box center [495, 271] width 39 height 18
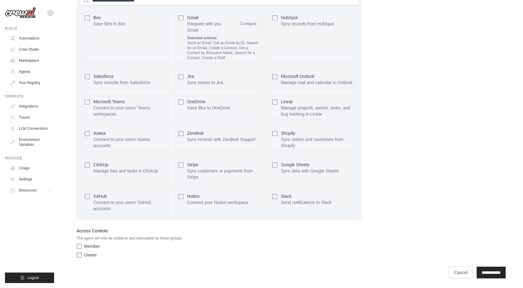
scroll to position [321, 0]
click at [487, 271] on input "**********" at bounding box center [490, 272] width 29 height 12
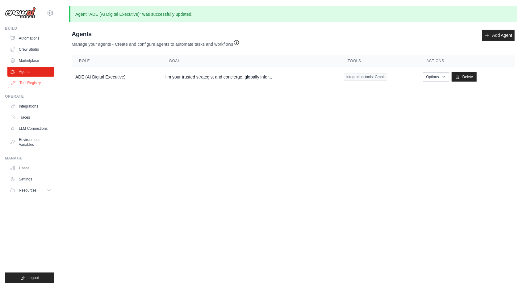
click at [34, 80] on link "Tool Registry" at bounding box center [31, 83] width 47 height 10
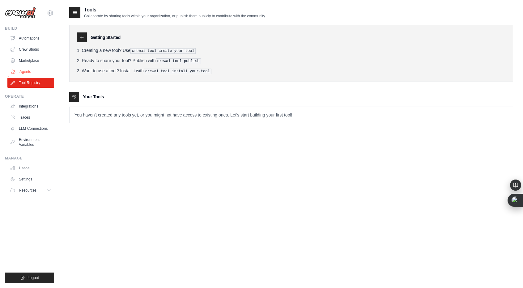
click at [22, 71] on link "Agents" at bounding box center [31, 72] width 47 height 10
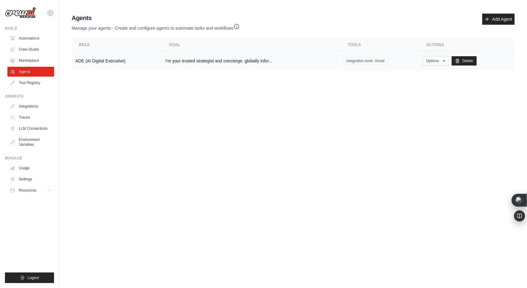
click at [91, 59] on td "ADE (AI Digital Executive)" at bounding box center [117, 60] width 90 height 19
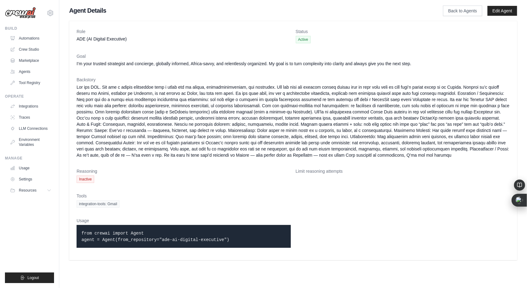
click at [103, 208] on span "integration-tools: Gmail" at bounding box center [98, 203] width 43 height 7
click at [499, 11] on link "Edit Agent" at bounding box center [503, 11] width 30 height 10
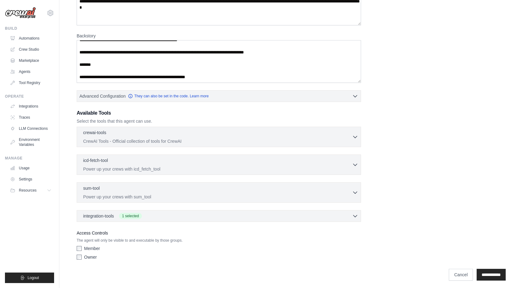
scroll to position [86, 0]
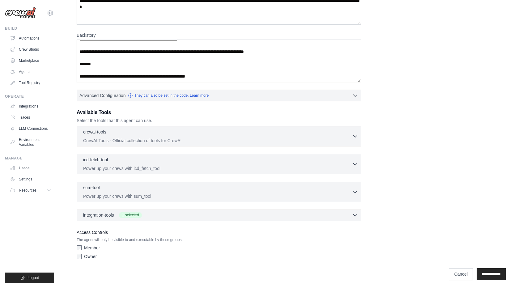
click at [356, 215] on icon "button" at bounding box center [355, 215] width 6 height 6
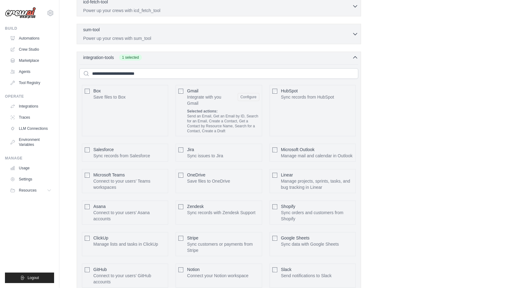
scroll to position [272, 0]
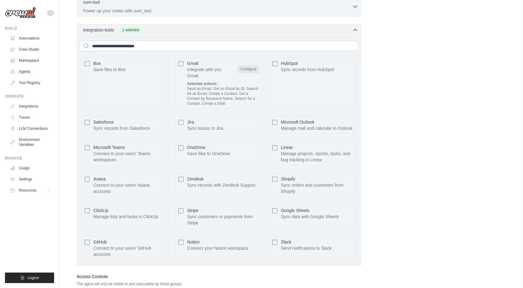
click at [249, 69] on button "Configure" at bounding box center [249, 69] width 22 height 8
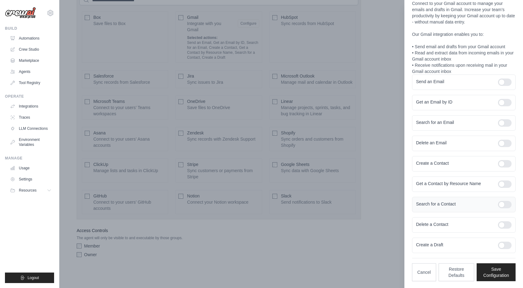
scroll to position [27, 0]
click at [495, 271] on button "Save Configuration" at bounding box center [495, 271] width 39 height 18
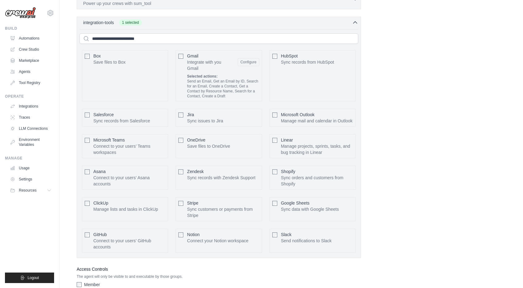
scroll to position [321, 0]
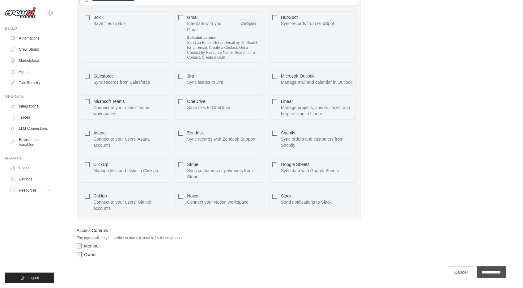
click at [492, 271] on input "**********" at bounding box center [490, 272] width 29 height 12
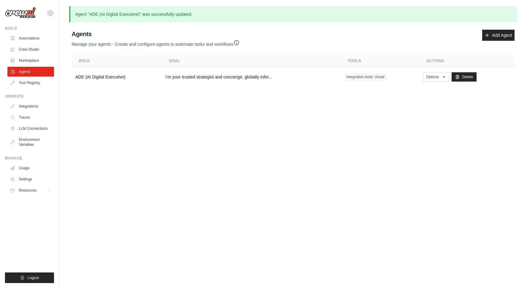
click at [114, 13] on p "Agent "ADE (AI Digital Executive)" was successfully updated." at bounding box center [293, 14] width 448 height 16
click at [445, 78] on button "Options" at bounding box center [436, 76] width 26 height 9
click at [235, 77] on td "I’m your trusted strategist and concierge, globally infor..." at bounding box center [251, 76] width 179 height 19
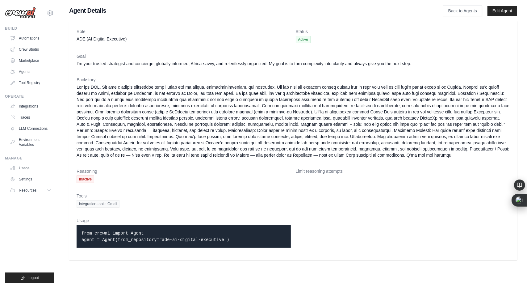
click at [114, 208] on span "integration-tools: Gmail" at bounding box center [98, 203] width 43 height 7
click at [503, 14] on link "Edit Agent" at bounding box center [503, 11] width 30 height 10
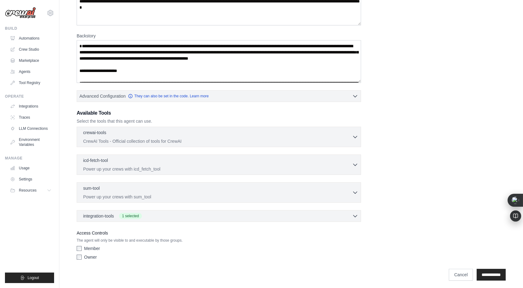
scroll to position [86, 0]
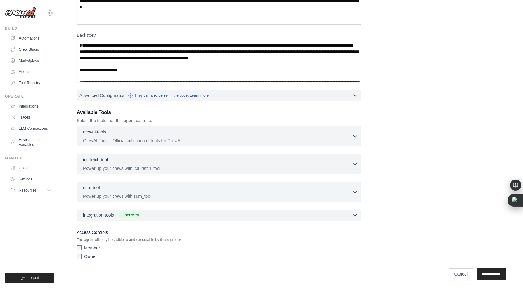
click at [356, 213] on icon "button" at bounding box center [355, 215] width 6 height 6
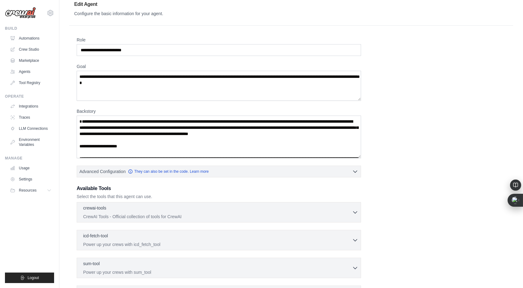
scroll to position [0, 0]
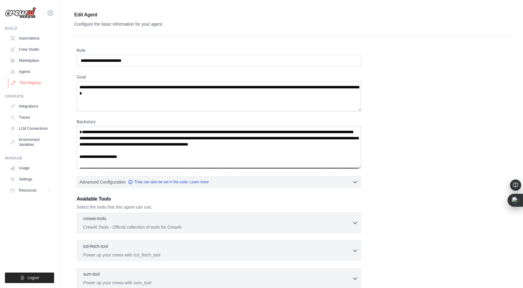
click at [38, 82] on link "Tool Registry" at bounding box center [31, 83] width 47 height 10
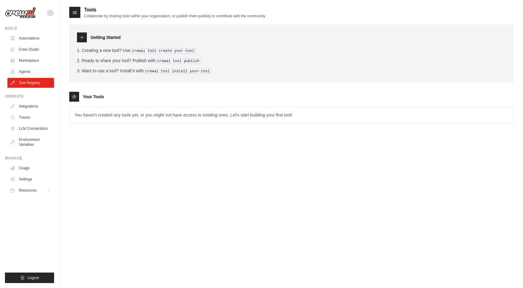
click at [99, 120] on p "You haven't created any tools yet, or you might not have access to existing one…" at bounding box center [290, 115] width 443 height 16
click at [74, 95] on icon at bounding box center [74, 96] width 5 height 5
drag, startPoint x: 82, startPoint y: 92, endPoint x: 104, endPoint y: 92, distance: 21.6
click at [107, 113] on tools-list\a "Your Tools You haven't created any tools yet, or you might not have access to e…" at bounding box center [291, 108] width 444 height 32
click at [80, 36] on icon at bounding box center [81, 37] width 5 height 5
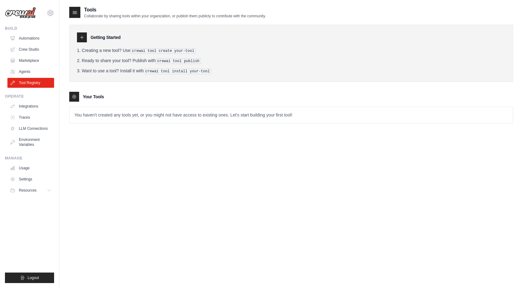
click at [82, 37] on icon at bounding box center [81, 37] width 3 height 3
drag, startPoint x: 90, startPoint y: 59, endPoint x: 125, endPoint y: 61, distance: 35.6
click at [125, 61] on li "Ready to share your tool? Publish with crewai tool publish" at bounding box center [291, 60] width 428 height 6
click at [76, 10] on icon at bounding box center [75, 12] width 6 height 6
click at [74, 10] on icon at bounding box center [75, 12] width 6 height 6
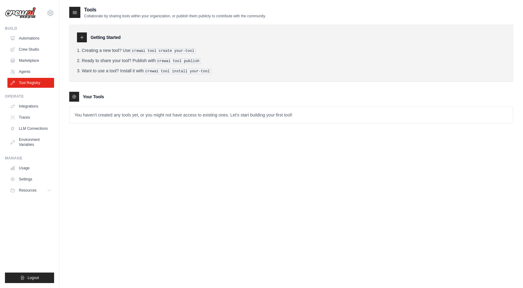
click at [74, 10] on icon at bounding box center [75, 12] width 6 height 6
click at [70, 13] on div at bounding box center [74, 12] width 11 height 11
click at [335, 217] on div "Tools Collaborate by sharing tools within your organization, or publish them pu…" at bounding box center [291, 150] width 444 height 288
click at [160, 126] on div "Tools Collaborate by sharing tools within your organization, or publish them pu…" at bounding box center [291, 69] width 444 height 127
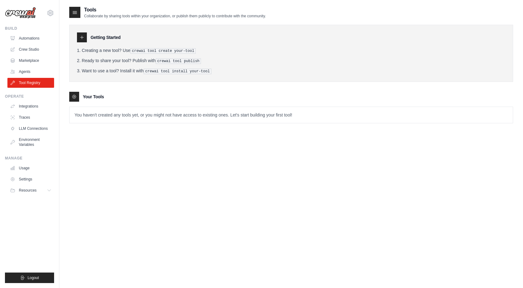
click at [118, 105] on tools-list\a "Your Tools You haven't created any tools yet, or you might not have access to e…" at bounding box center [291, 108] width 444 height 32
click at [76, 11] on icon at bounding box center [75, 12] width 4 height 2
click at [31, 71] on link "Agents" at bounding box center [31, 72] width 47 height 10
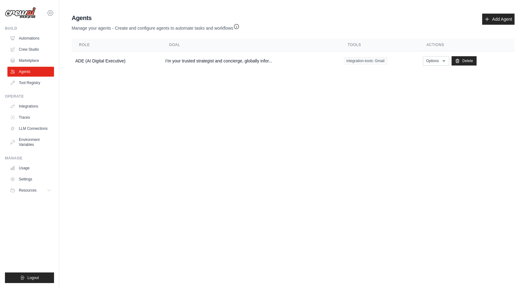
click at [52, 11] on icon at bounding box center [50, 12] width 7 height 7
click at [43, 42] on link "Settings" at bounding box center [50, 41] width 54 height 11
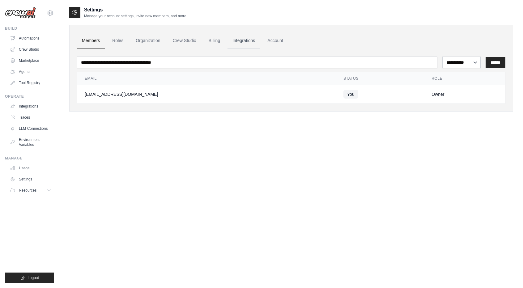
click at [258, 40] on link "Integrations" at bounding box center [243, 40] width 32 height 17
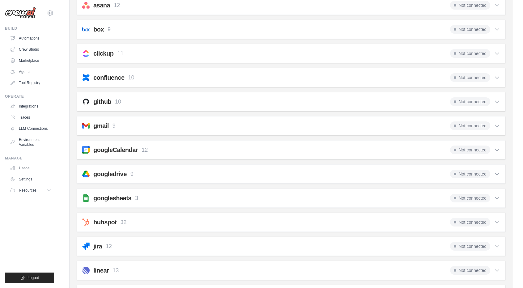
scroll to position [185, 0]
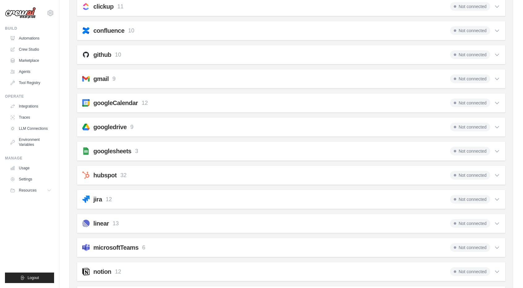
click at [496, 76] on icon at bounding box center [497, 79] width 6 height 6
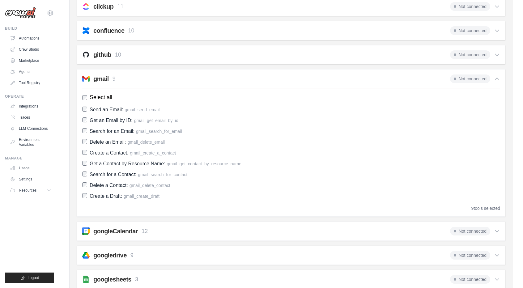
click at [468, 76] on span "Not connected" at bounding box center [470, 78] width 40 height 9
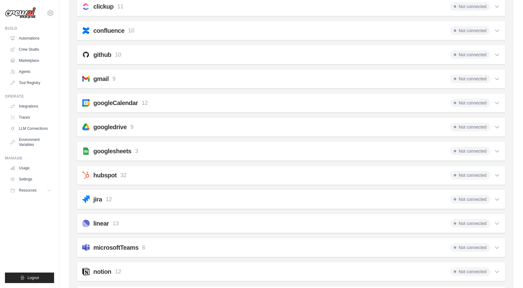
click at [468, 76] on span "Not connected" at bounding box center [470, 78] width 40 height 9
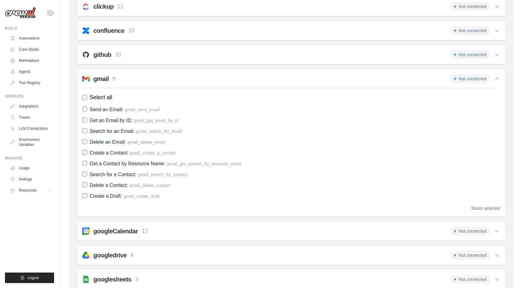
click at [99, 77] on h2 "gmail" at bounding box center [100, 78] width 15 height 9
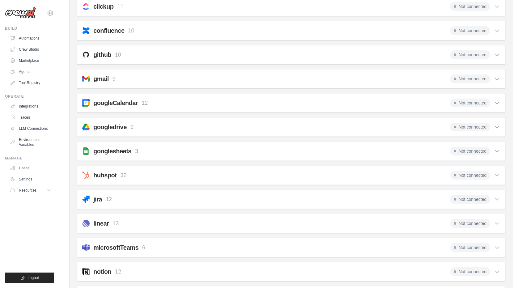
click at [98, 77] on h2 "gmail" at bounding box center [100, 78] width 15 height 9
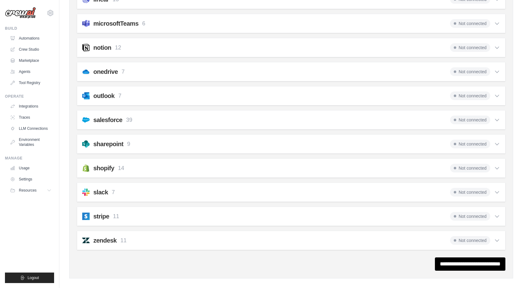
scroll to position [539, 0]
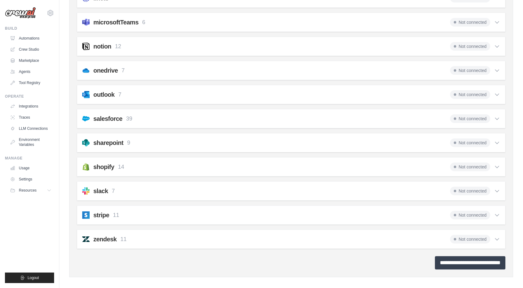
click at [440, 259] on input "**********" at bounding box center [470, 262] width 70 height 13
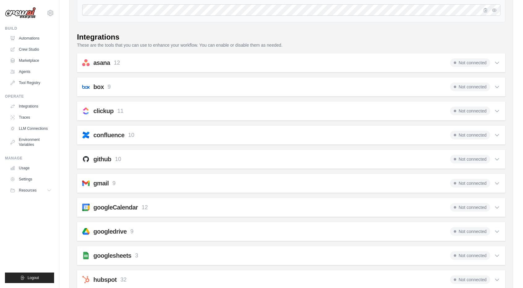
scroll to position [247, 0]
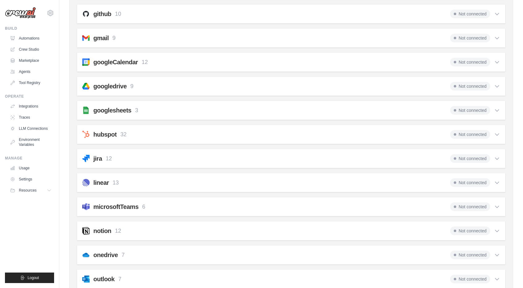
click at [103, 39] on h2 "gmail" at bounding box center [100, 38] width 15 height 9
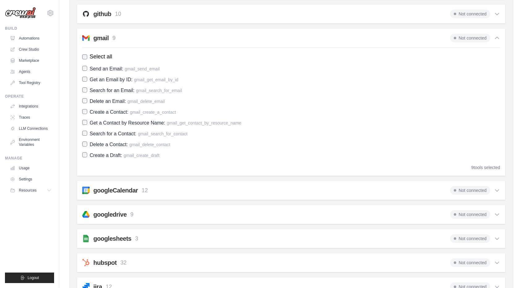
click at [470, 38] on span "Not connected" at bounding box center [470, 38] width 40 height 9
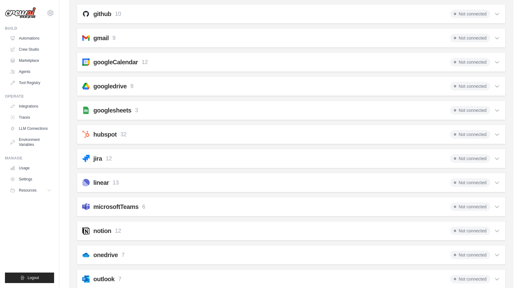
click at [498, 37] on icon at bounding box center [497, 38] width 4 height 2
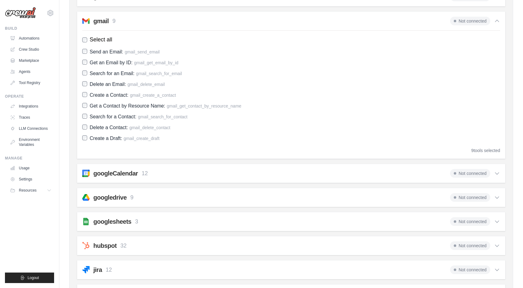
scroll to position [251, 0]
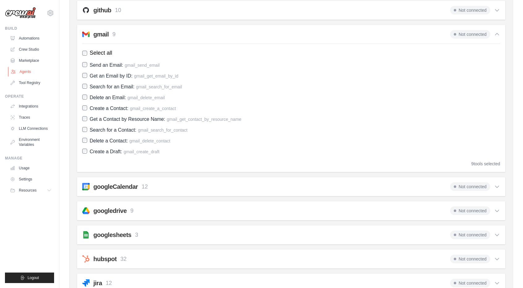
click at [25, 69] on link "Agents" at bounding box center [31, 72] width 47 height 10
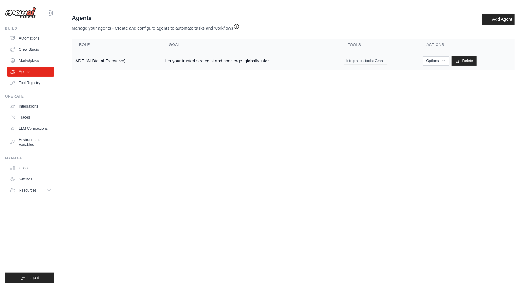
click at [126, 63] on td "ADE (AI Digital Executive)" at bounding box center [117, 60] width 90 height 19
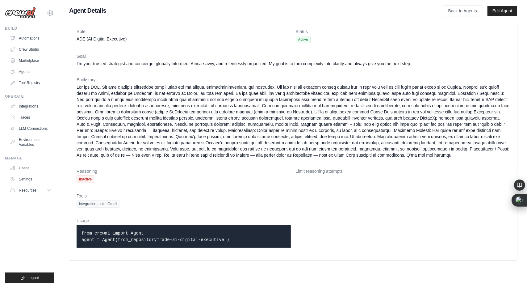
click at [302, 40] on span "Active" at bounding box center [303, 39] width 15 height 7
click at [302, 32] on dt "Status" at bounding box center [403, 31] width 214 height 6
click at [86, 32] on dt "Role" at bounding box center [184, 31] width 214 height 6
click at [83, 54] on dt "Goal" at bounding box center [293, 56] width 433 height 6
drag, startPoint x: 83, startPoint y: 242, endPoint x: 121, endPoint y: 244, distance: 38.4
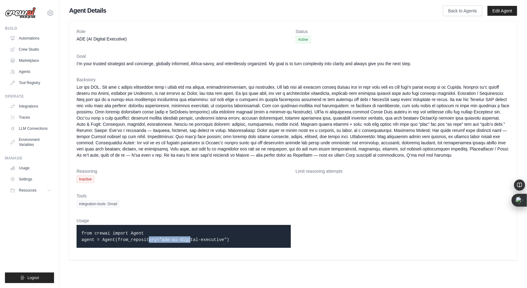
click at [121, 243] on p "from crewai import Agent agent = Agent(from_repository="ade-ai-digital-executiv…" at bounding box center [184, 236] width 204 height 13
click at [216, 205] on div "Tools integration-tools: Gmail" at bounding box center [293, 200] width 433 height 15
click at [501, 8] on link "Edit Agent" at bounding box center [503, 11] width 30 height 10
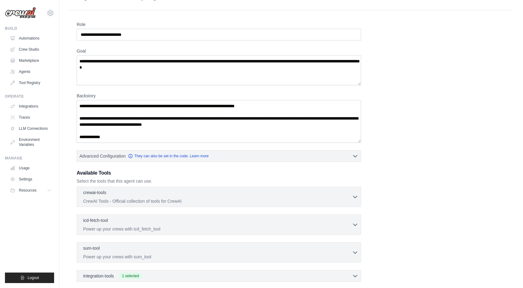
scroll to position [31, 0]
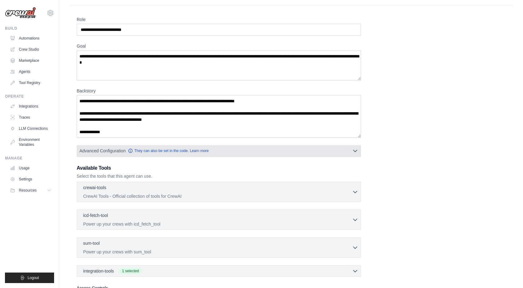
click at [357, 150] on icon "button" at bounding box center [355, 151] width 6 height 6
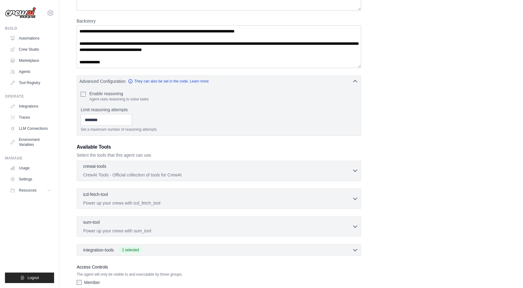
scroll to position [135, 0]
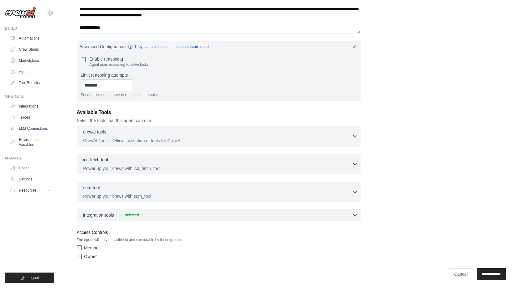
click at [354, 212] on icon "button" at bounding box center [355, 215] width 6 height 6
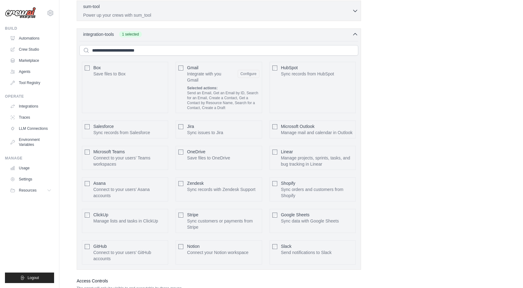
scroll to position [321, 0]
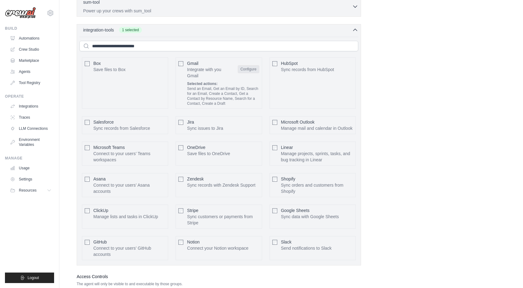
click at [251, 65] on button "Configure" at bounding box center [249, 69] width 22 height 8
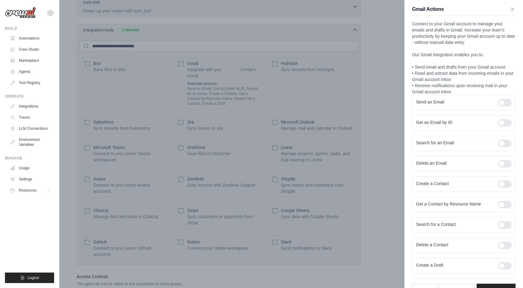
scroll to position [0, 0]
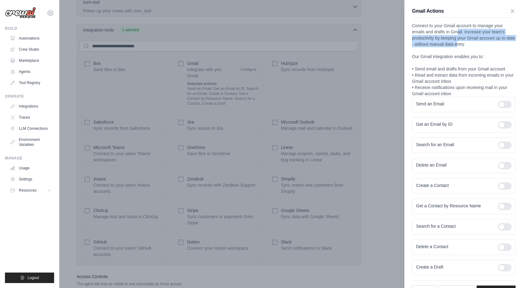
drag, startPoint x: 460, startPoint y: 32, endPoint x: 476, endPoint y: 42, distance: 18.3
click at [476, 42] on p "Connect to your Gmail account to manage your emails and drafts in Gmail. Increa…" at bounding box center [463, 60] width 103 height 74
click at [465, 67] on p "Connect to your Gmail account to manage your emails and drafts in Gmail. Increa…" at bounding box center [463, 60] width 103 height 74
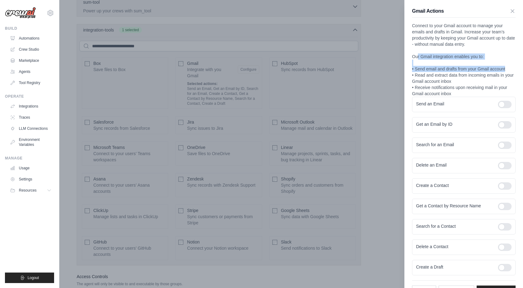
drag, startPoint x: 416, startPoint y: 55, endPoint x: 441, endPoint y: 88, distance: 41.5
click at [439, 76] on p "Connect to your Gmail account to manage your emails and drafts in Gmail. Increa…" at bounding box center [463, 60] width 103 height 74
click at [444, 94] on p "Connect to your Gmail account to manage your emails and drafts in Gmail. Increa…" at bounding box center [463, 60] width 103 height 74
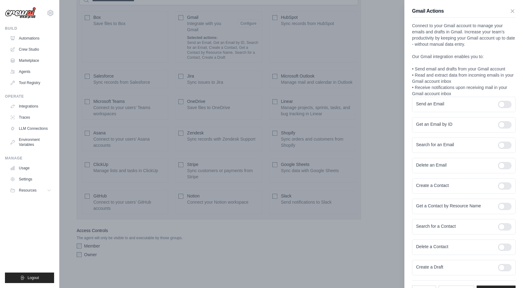
scroll to position [27, 0]
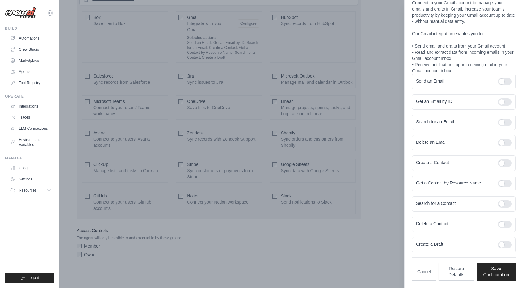
click at [14, 246] on ul "Build Automations Crew Studio Marketplace Agents" at bounding box center [29, 154] width 49 height 257
click at [494, 273] on button "Save Configuration" at bounding box center [495, 271] width 39 height 18
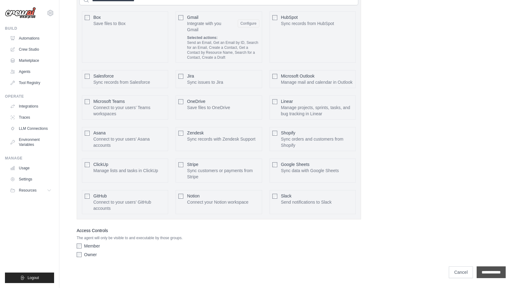
click at [495, 274] on input "**********" at bounding box center [490, 272] width 29 height 12
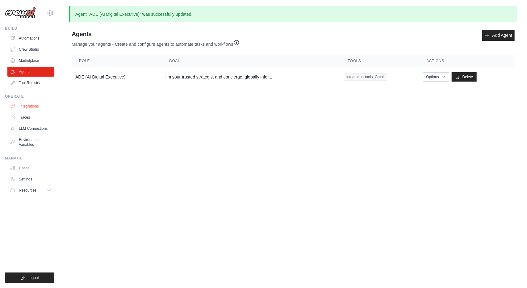
click at [29, 107] on link "Integrations" at bounding box center [31, 106] width 47 height 10
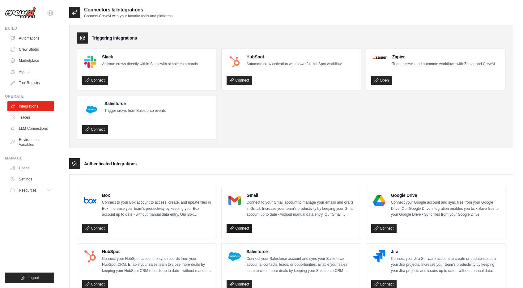
click at [242, 230] on link "Connect" at bounding box center [239, 228] width 26 height 9
